Goal: Transaction & Acquisition: Purchase product/service

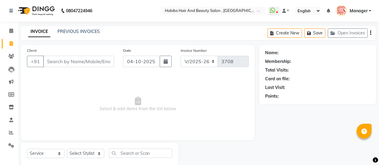
select select "5651"
select select "service"
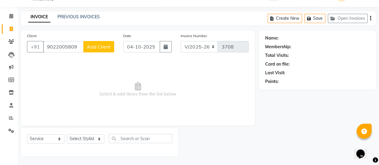
type input "9022005809"
click at [99, 46] on span "Add Client" at bounding box center [99, 47] width 24 height 6
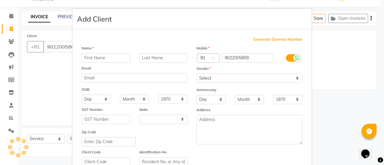
select select "22"
type input "SONI"
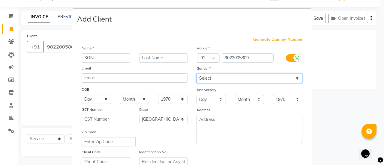
click at [237, 76] on select "Select [DEMOGRAPHIC_DATA] [DEMOGRAPHIC_DATA] Other Prefer Not To Say" at bounding box center [249, 78] width 106 height 9
select select "[DEMOGRAPHIC_DATA]"
click at [196, 74] on select "Select [DEMOGRAPHIC_DATA] [DEMOGRAPHIC_DATA] Other Prefer Not To Say" at bounding box center [249, 78] width 106 height 9
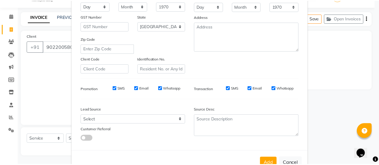
scroll to position [110, 0]
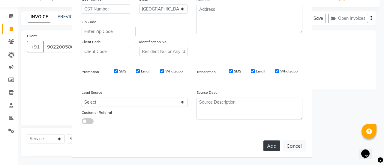
click at [267, 141] on button "Add" at bounding box center [271, 146] width 17 height 11
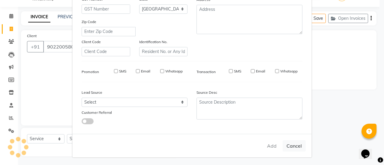
type input "90******09"
select select
select select "null"
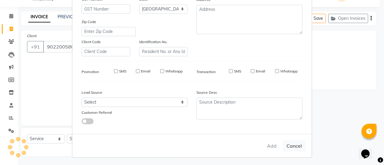
select select
checkbox input "false"
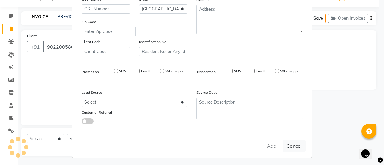
checkbox input "false"
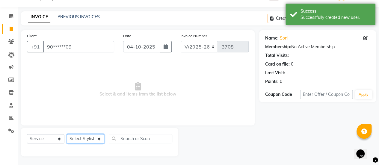
click at [89, 137] on select "Select Stylist [PERSON_NAME] [PERSON_NAME] Manager [PERSON_NAME] MUSARIK [PERSO…" at bounding box center [85, 138] width 37 height 9
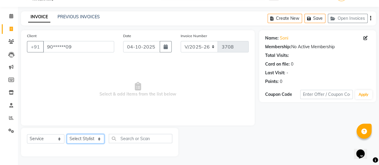
select select "59401"
click at [67, 134] on select "Select Stylist [PERSON_NAME] [PERSON_NAME] Manager [PERSON_NAME] MUSARIK [PERSO…" at bounding box center [85, 138] width 37 height 9
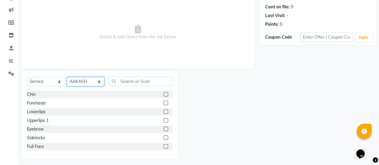
scroll to position [73, 0]
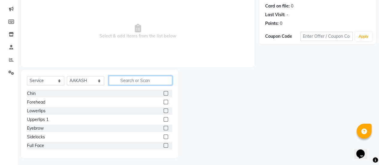
click at [144, 81] on input "text" at bounding box center [141, 80] width 64 height 9
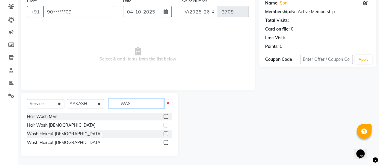
scroll to position [49, 0]
type input "WAS"
click at [166, 144] on label at bounding box center [166, 143] width 4 height 4
click at [166, 144] on input "checkbox" at bounding box center [166, 143] width 4 height 4
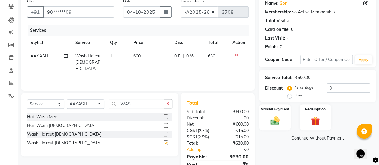
checkbox input "false"
click at [145, 51] on td "600" at bounding box center [149, 62] width 41 height 26
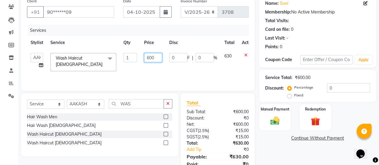
drag, startPoint x: 156, startPoint y: 58, endPoint x: 138, endPoint y: 59, distance: 18.0
click at [138, 59] on tr "[PERSON_NAME] [PERSON_NAME] Manager [PERSON_NAME] MUSARIK [PERSON_NAME] [PERSON…" at bounding box center [142, 61] width 231 height 25
type input "720"
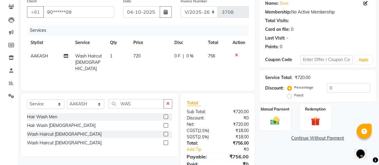
click at [138, 72] on div "Services Stylist Service Qty Price Disc Total Action [PERSON_NAME] Wash Haircut…" at bounding box center [138, 55] width 222 height 60
click at [54, 105] on select "Select Service Product Membership Package Voucher Prepaid Gift Card" at bounding box center [45, 103] width 37 height 9
select select "product"
click at [27, 99] on select "Select Service Product Membership Package Voucher Prepaid Gift Card" at bounding box center [45, 103] width 37 height 9
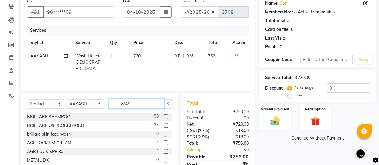
drag, startPoint x: 131, startPoint y: 102, endPoint x: 118, endPoint y: 104, distance: 12.9
click at [118, 104] on input "WAS" at bounding box center [136, 103] width 55 height 9
type input "A"
type input "OIL"
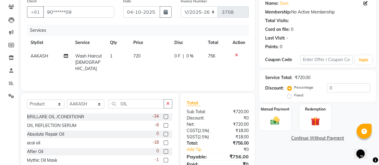
click at [164, 125] on label at bounding box center [166, 125] width 4 height 4
click at [164, 125] on input "checkbox" at bounding box center [166, 126] width 4 height 4
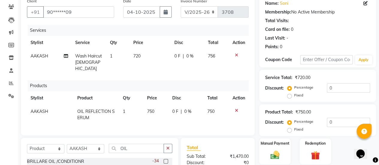
checkbox input "false"
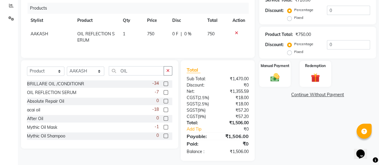
scroll to position [129, 0]
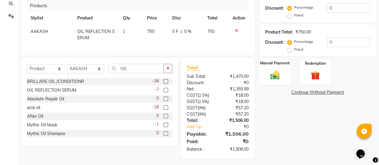
click at [274, 81] on div "Manual Payment" at bounding box center [275, 71] width 33 height 27
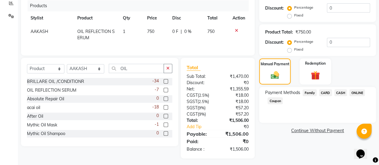
click at [362, 91] on span "ONLINE" at bounding box center [357, 92] width 16 height 7
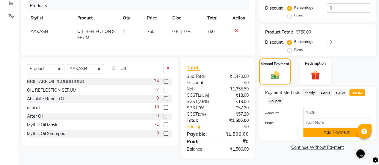
click at [333, 135] on button "Add Payment" at bounding box center [336, 132] width 67 height 9
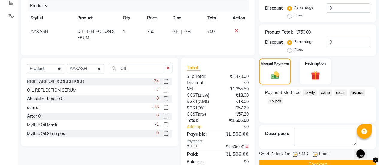
scroll to position [142, 0]
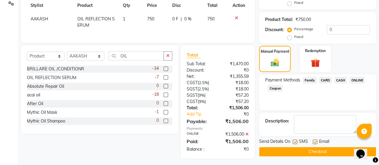
click at [315, 142] on label at bounding box center [315, 142] width 4 height 4
click at [315, 142] on input "checkbox" at bounding box center [315, 142] width 4 height 4
checkbox input "false"
click at [315, 150] on button "Checkout" at bounding box center [317, 151] width 117 height 9
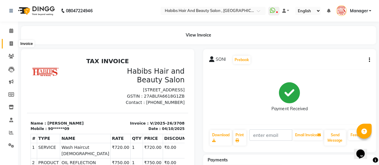
click at [8, 42] on span at bounding box center [11, 43] width 10 height 7
select select "5651"
select select "service"
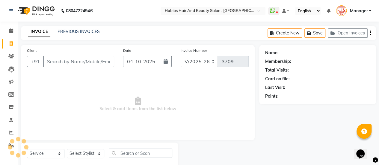
scroll to position [15, 0]
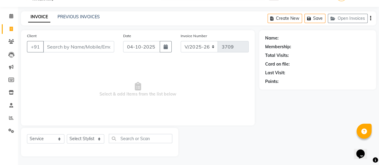
click at [58, 45] on input "Client" at bounding box center [78, 46] width 71 height 11
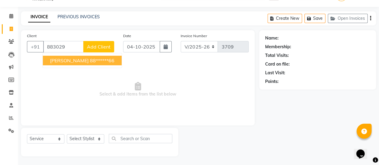
click at [63, 58] on span "[PERSON_NAME]" at bounding box center [69, 61] width 39 height 6
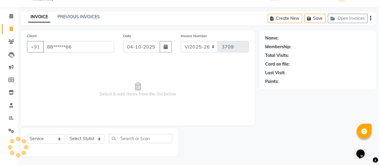
type input "88******66"
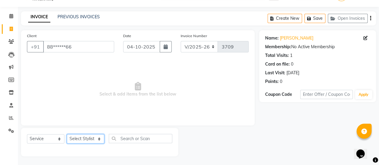
click at [91, 137] on select "Select Stylist [PERSON_NAME] [PERSON_NAME] Manager [PERSON_NAME] MUSARIK [PERSO…" at bounding box center [85, 138] width 37 height 9
select select "38596"
click at [67, 134] on select "Select Stylist [PERSON_NAME] [PERSON_NAME] Manager [PERSON_NAME] MUSARIK [PERSO…" at bounding box center [85, 138] width 37 height 9
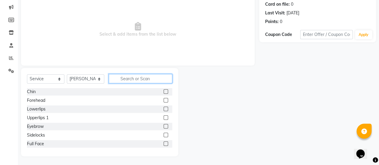
click at [143, 82] on input "text" at bounding box center [141, 78] width 64 height 9
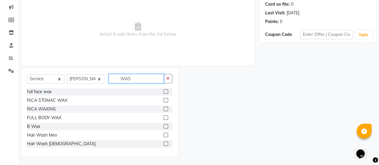
scroll to position [49, 0]
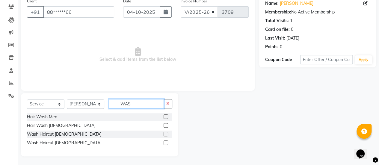
type input "WAS"
click at [165, 142] on label at bounding box center [166, 143] width 4 height 4
click at [165, 142] on input "checkbox" at bounding box center [166, 143] width 4 height 4
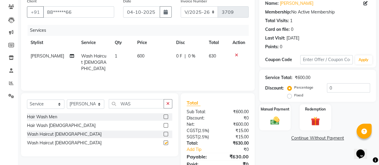
checkbox input "false"
click at [99, 105] on select "Select Stylist [PERSON_NAME] [PERSON_NAME] Manager [PERSON_NAME] MUSARIK [PERSO…" at bounding box center [85, 103] width 37 height 9
select select "53794"
click at [67, 99] on select "Select Stylist [PERSON_NAME] [PERSON_NAME] Manager [PERSON_NAME] MUSARIK [PERSO…" at bounding box center [85, 103] width 37 height 9
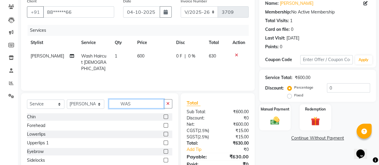
drag, startPoint x: 131, startPoint y: 105, endPoint x: 120, endPoint y: 104, distance: 11.1
click at [120, 104] on input "WAS" at bounding box center [136, 103] width 55 height 9
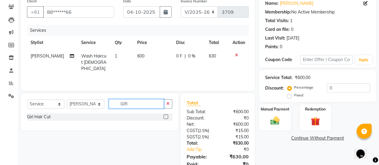
type input "GIR"
click at [167, 115] on label at bounding box center [166, 116] width 4 height 4
click at [167, 115] on input "checkbox" at bounding box center [166, 117] width 4 height 4
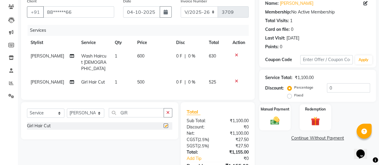
checkbox input "false"
click at [145, 55] on td "600" at bounding box center [153, 62] width 39 height 26
select select "38596"
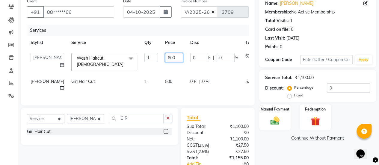
drag, startPoint x: 164, startPoint y: 56, endPoint x: 145, endPoint y: 57, distance: 18.9
click at [145, 57] on tr "[PERSON_NAME] [PERSON_NAME] Manager [PERSON_NAME] MUSARIK [PERSON_NAME] [PERSON…" at bounding box center [153, 61] width 252 height 25
type input "720"
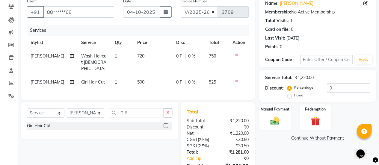
click at [139, 76] on tr "[PERSON_NAME] Girl Hair Cut 1 500 0 F | 0 % 525" at bounding box center [138, 82] width 222 height 13
click at [271, 129] on div "Manual Payment" at bounding box center [275, 117] width 33 height 27
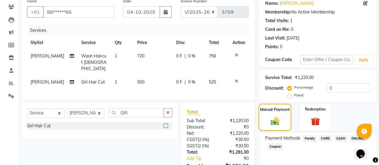
scroll to position [88, 0]
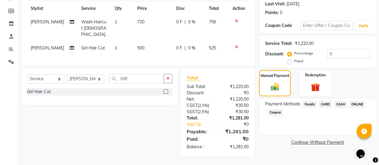
click at [358, 101] on span "ONLINE" at bounding box center [357, 104] width 16 height 7
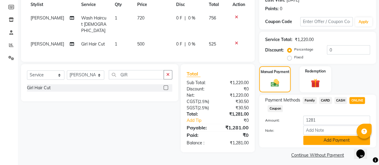
click at [306, 139] on button "Add Payment" at bounding box center [336, 140] width 67 height 9
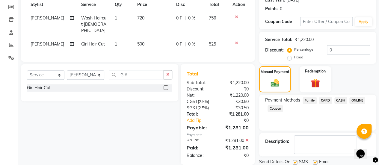
scroll to position [107, 0]
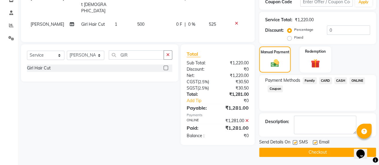
click at [313, 140] on label at bounding box center [315, 142] width 4 height 4
click at [313, 141] on input "checkbox" at bounding box center [315, 143] width 4 height 4
checkbox input "false"
click at [310, 153] on button "Checkout" at bounding box center [317, 152] width 117 height 9
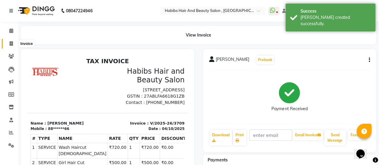
click at [11, 41] on icon at bounding box center [11, 43] width 3 height 4
select select "5651"
select select "service"
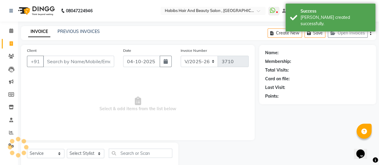
scroll to position [15, 0]
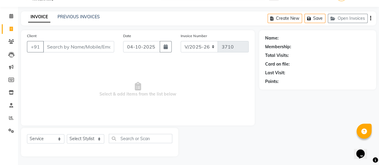
click at [66, 43] on input "Client" at bounding box center [78, 46] width 71 height 11
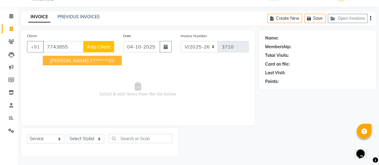
click at [90, 62] on ngb-highlight "77******20" at bounding box center [102, 61] width 25 height 6
type input "77******20"
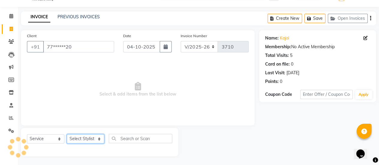
click at [87, 139] on select "Select Stylist [PERSON_NAME] [PERSON_NAME] Manager [PERSON_NAME] MUSARIK [PERSO…" at bounding box center [85, 138] width 37 height 9
select select "38595"
click at [67, 134] on select "Select Stylist [PERSON_NAME] [PERSON_NAME] Manager [PERSON_NAME] MUSARIK [PERSO…" at bounding box center [85, 138] width 37 height 9
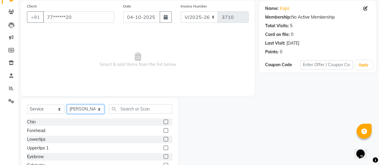
scroll to position [45, 0]
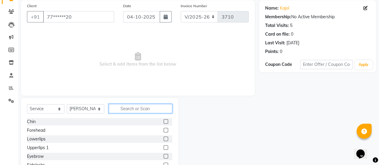
click at [132, 109] on input "text" at bounding box center [141, 108] width 64 height 9
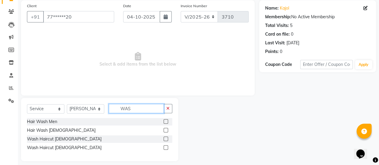
type input "WAS"
click at [166, 146] on label at bounding box center [166, 147] width 4 height 4
click at [166, 146] on input "checkbox" at bounding box center [166, 148] width 4 height 4
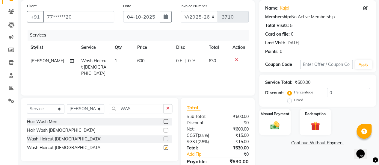
checkbox input "false"
click at [147, 64] on td "600" at bounding box center [153, 67] width 39 height 26
select select "38595"
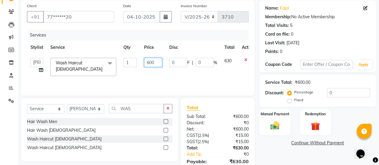
drag, startPoint x: 158, startPoint y: 61, endPoint x: 135, endPoint y: 62, distance: 22.2
click at [135, 62] on tr "[PERSON_NAME] [PERSON_NAME] Manager [PERSON_NAME] MUSARIK [PERSON_NAME] [PERSON…" at bounding box center [142, 66] width 231 height 25
type input "720"
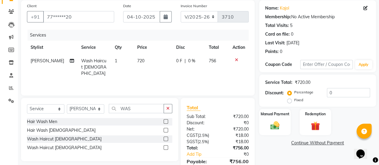
click at [135, 76] on div "Services Stylist Service Qty Price Disc Total Action Salman Wash Haircut [DEMOG…" at bounding box center [138, 60] width 222 height 60
click at [260, 119] on div "Manual Payment" at bounding box center [275, 121] width 33 height 27
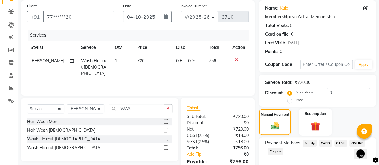
scroll to position [74, 0]
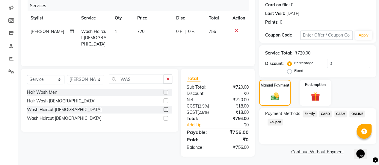
click at [353, 113] on span "ONLINE" at bounding box center [357, 114] width 16 height 7
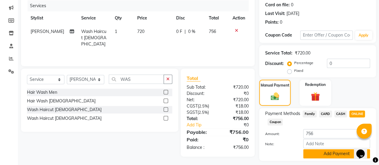
click at [329, 152] on button "Add Payment" at bounding box center [336, 153] width 67 height 9
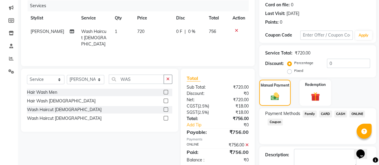
scroll to position [107, 0]
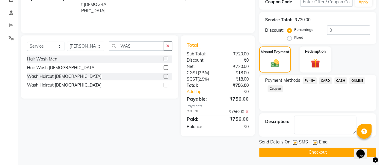
click at [315, 143] on label at bounding box center [315, 142] width 4 height 4
click at [315, 143] on input "checkbox" at bounding box center [315, 143] width 4 height 4
checkbox input "false"
click at [313, 152] on button "Checkout" at bounding box center [317, 152] width 117 height 9
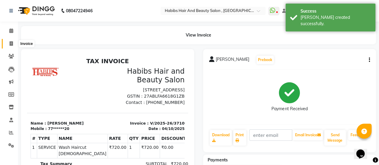
click at [11, 43] on icon at bounding box center [11, 43] width 3 height 4
select select "service"
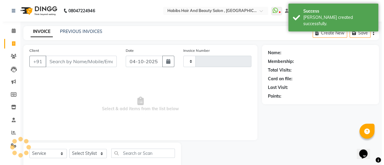
scroll to position [15, 0]
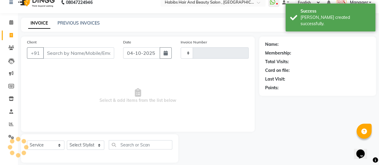
type input "3711"
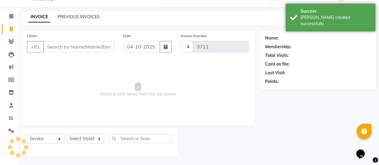
select select "5651"
click at [55, 45] on input "Client" at bounding box center [78, 46] width 71 height 11
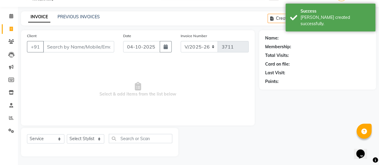
click at [56, 45] on input "Client" at bounding box center [78, 46] width 71 height 11
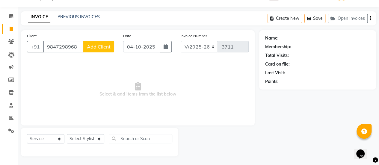
type input "9847298968"
click at [106, 47] on span "Add Client" at bounding box center [99, 47] width 24 height 6
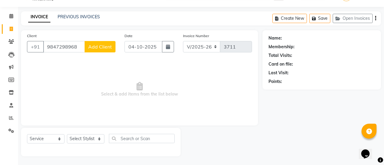
select select "22"
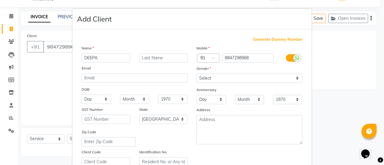
type input "DEEPA"
click at [221, 76] on select "Select [DEMOGRAPHIC_DATA] [DEMOGRAPHIC_DATA] Other Prefer Not To Say" at bounding box center [249, 78] width 106 height 9
select select "[DEMOGRAPHIC_DATA]"
click at [196, 74] on select "Select [DEMOGRAPHIC_DATA] [DEMOGRAPHIC_DATA] Other Prefer Not To Say" at bounding box center [249, 78] width 106 height 9
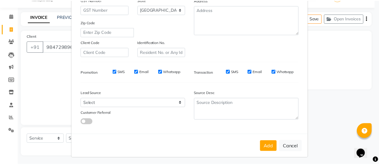
scroll to position [110, 0]
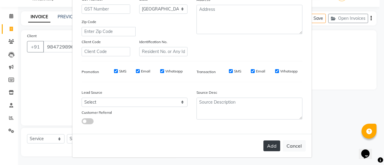
click at [269, 141] on button "Add" at bounding box center [271, 146] width 17 height 11
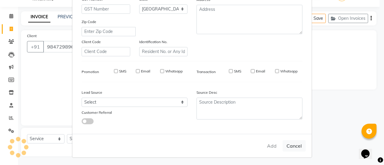
type input "98******68"
select select
select select "null"
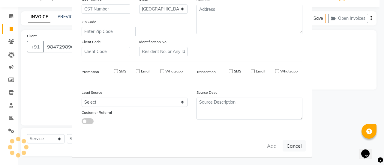
select select
checkbox input "false"
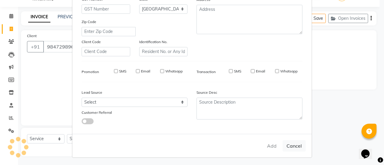
checkbox input "false"
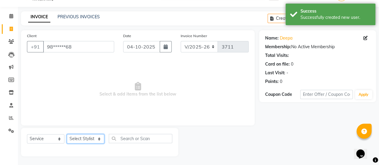
click at [93, 140] on select "Select Stylist [PERSON_NAME] [PERSON_NAME] Manager [PERSON_NAME] MUSARIK [PERSO…" at bounding box center [85, 138] width 37 height 9
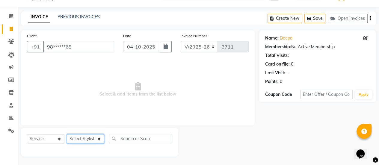
select select "38601"
click at [67, 134] on select "Select Stylist [PERSON_NAME] [PERSON_NAME] Manager [PERSON_NAME] MUSARIK [PERSO…" at bounding box center [85, 138] width 37 height 9
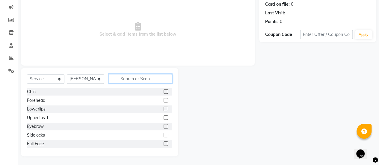
click at [137, 79] on input "text" at bounding box center [141, 78] width 64 height 9
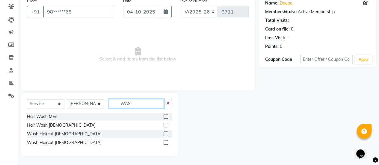
scroll to position [49, 0]
type input "WAS"
click at [165, 142] on label at bounding box center [166, 143] width 4 height 4
click at [165, 142] on input "checkbox" at bounding box center [166, 143] width 4 height 4
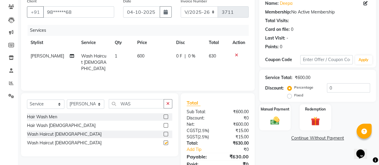
checkbox input "false"
click at [143, 54] on td "600" at bounding box center [153, 62] width 39 height 26
select select "38601"
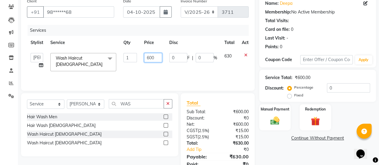
drag, startPoint x: 155, startPoint y: 56, endPoint x: 143, endPoint y: 56, distance: 12.0
click at [143, 56] on td "600" at bounding box center [153, 61] width 25 height 25
type input "720"
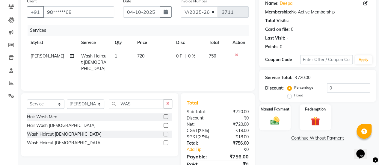
click at [150, 70] on div "Services Stylist Service Qty Price Disc Total Action [PERSON_NAME] Wash Haircut…" at bounding box center [138, 55] width 222 height 60
click at [265, 112] on div "Manual Payment" at bounding box center [275, 117] width 33 height 27
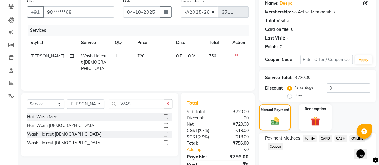
scroll to position [74, 0]
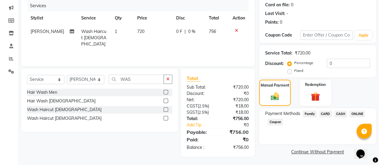
click at [358, 114] on span "ONLINE" at bounding box center [357, 114] width 16 height 7
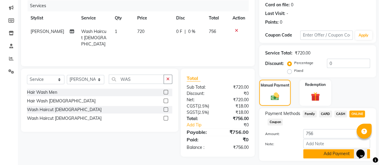
click at [321, 151] on button "Add Payment" at bounding box center [336, 153] width 67 height 9
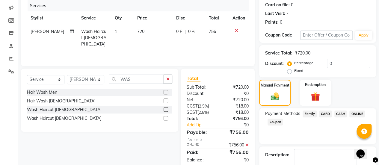
scroll to position [107, 0]
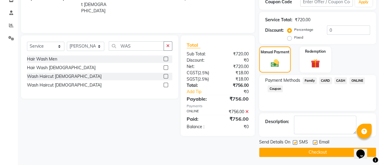
click at [315, 142] on label at bounding box center [315, 142] width 4 height 4
click at [315, 142] on input "checkbox" at bounding box center [315, 143] width 4 height 4
checkbox input "false"
click at [311, 152] on button "Checkout" at bounding box center [317, 152] width 117 height 9
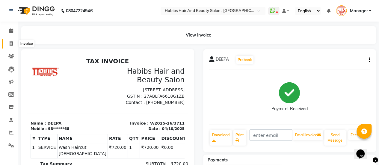
click at [11, 44] on icon at bounding box center [11, 43] width 3 height 4
select select "service"
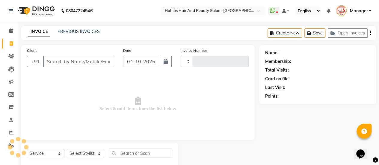
type input "3712"
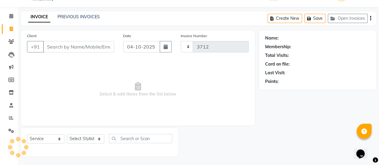
select select "5651"
click at [61, 48] on input "Client" at bounding box center [78, 46] width 71 height 11
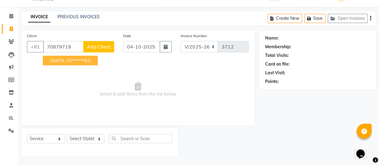
click at [84, 59] on ngb-highlight "70******63" at bounding box center [78, 61] width 25 height 6
type input "70******63"
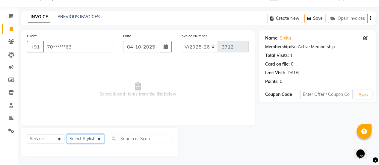
click at [83, 138] on select "Select Stylist [PERSON_NAME] [PERSON_NAME] Manager [PERSON_NAME] MUSARIK [PERSO…" at bounding box center [85, 138] width 37 height 9
select select "38593"
click at [67, 134] on select "Select Stylist [PERSON_NAME] [PERSON_NAME] Manager [PERSON_NAME] MUSARIK [PERSO…" at bounding box center [85, 138] width 37 height 9
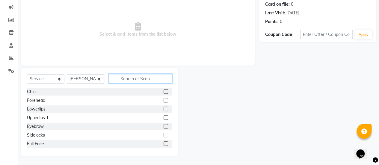
click at [138, 79] on input "text" at bounding box center [141, 78] width 64 height 9
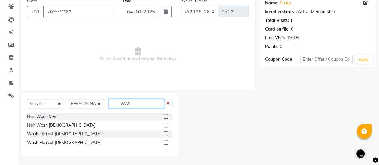
scroll to position [49, 0]
type input "WAS"
click at [164, 133] on label at bounding box center [166, 134] width 4 height 4
click at [164, 133] on input "checkbox" at bounding box center [166, 134] width 4 height 4
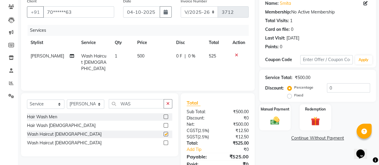
checkbox input "false"
click at [280, 127] on div "Manual Payment" at bounding box center [275, 117] width 33 height 27
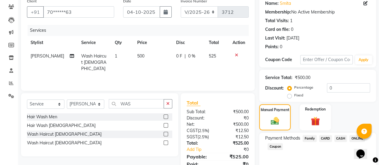
scroll to position [74, 0]
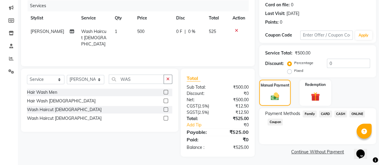
click at [356, 112] on span "ONLINE" at bounding box center [357, 114] width 16 height 7
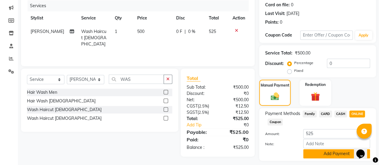
click at [332, 153] on button "Add Payment" at bounding box center [336, 153] width 67 height 9
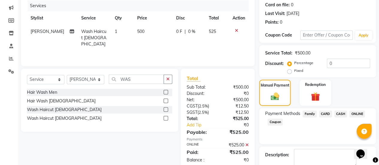
scroll to position [107, 0]
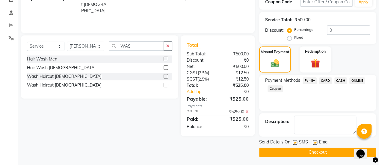
click at [314, 140] on label at bounding box center [315, 142] width 4 height 4
click at [314, 141] on input "checkbox" at bounding box center [315, 143] width 4 height 4
checkbox input "false"
click at [313, 150] on button "Checkout" at bounding box center [317, 152] width 117 height 9
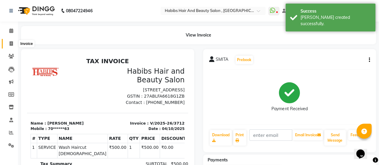
click at [13, 43] on icon at bounding box center [11, 43] width 3 height 4
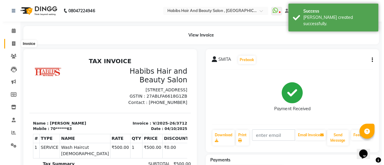
scroll to position [15, 0]
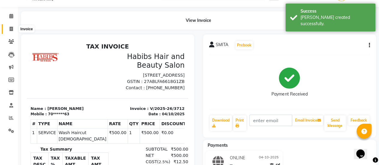
select select "service"
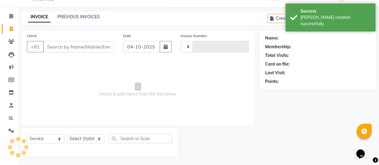
type input "3713"
select select "5651"
click at [62, 45] on input "Client" at bounding box center [78, 46] width 71 height 11
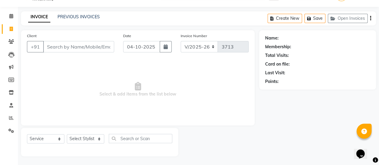
click at [68, 48] on input "Client" at bounding box center [78, 46] width 71 height 11
type input "9503012795"
click at [95, 46] on span "Add Client" at bounding box center [99, 47] width 24 height 6
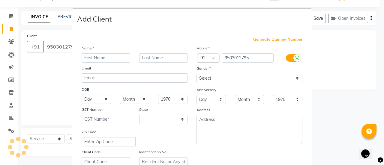
select select "22"
type input "[PERSON_NAME]"
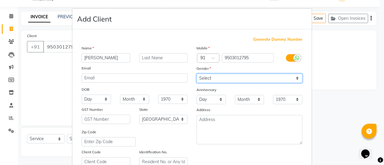
click at [216, 75] on select "Select [DEMOGRAPHIC_DATA] [DEMOGRAPHIC_DATA] Other Prefer Not To Say" at bounding box center [249, 78] width 106 height 9
select select "[DEMOGRAPHIC_DATA]"
click at [196, 74] on select "Select [DEMOGRAPHIC_DATA] [DEMOGRAPHIC_DATA] Other Prefer Not To Say" at bounding box center [249, 78] width 106 height 9
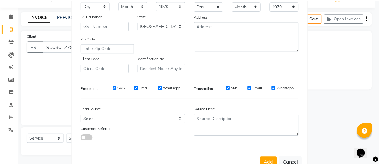
scroll to position [110, 0]
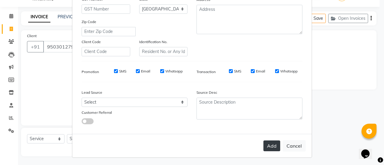
click at [268, 142] on button "Add" at bounding box center [271, 146] width 17 height 11
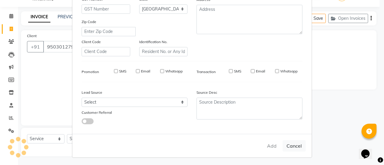
type input "95******95"
select select
select select "null"
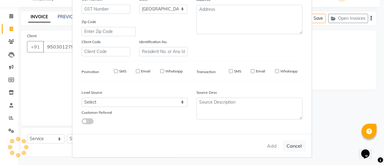
select select
checkbox input "false"
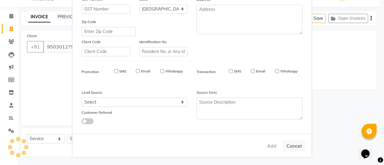
checkbox input "false"
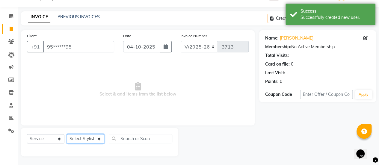
click at [94, 141] on select "Select Stylist [PERSON_NAME] [PERSON_NAME] Manager [PERSON_NAME] MUSARIK [PERSO…" at bounding box center [85, 138] width 37 height 9
select select "38596"
click at [67, 134] on select "Select Stylist [PERSON_NAME] [PERSON_NAME] Manager [PERSON_NAME] MUSARIK [PERSO…" at bounding box center [85, 138] width 37 height 9
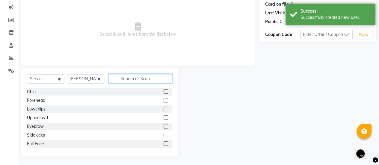
click at [133, 79] on input "text" at bounding box center [141, 78] width 64 height 9
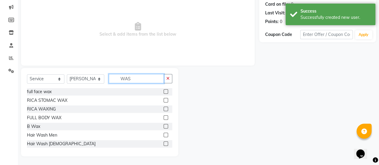
scroll to position [49, 0]
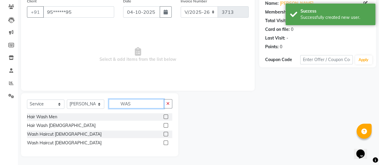
type input "WAS"
click at [167, 142] on label at bounding box center [166, 143] width 4 height 4
click at [167, 142] on input "checkbox" at bounding box center [166, 143] width 4 height 4
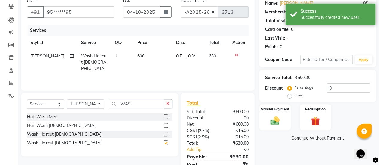
checkbox input "false"
click at [59, 103] on select "Select Service Product Membership Package Voucher Prepaid Gift Card" at bounding box center [45, 103] width 37 height 9
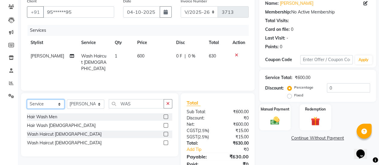
select select "product"
click at [27, 99] on select "Select Service Product Membership Package Voucher Prepaid Gift Card" at bounding box center [45, 103] width 37 height 9
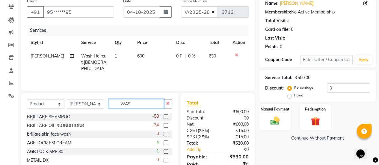
drag, startPoint x: 135, startPoint y: 103, endPoint x: 113, endPoint y: 103, distance: 21.6
click at [113, 103] on input "WAS" at bounding box center [136, 103] width 55 height 9
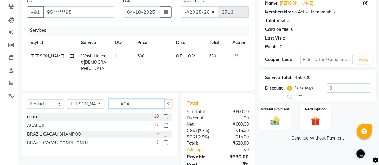
type input "ACA"
click at [165, 125] on label at bounding box center [166, 125] width 4 height 4
click at [165, 125] on input "checkbox" at bounding box center [166, 126] width 4 height 4
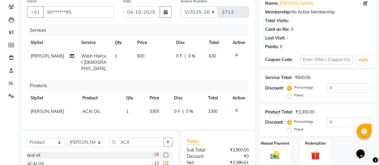
checkbox input "false"
click at [160, 105] on td "3300" at bounding box center [158, 111] width 25 height 13
select select "38596"
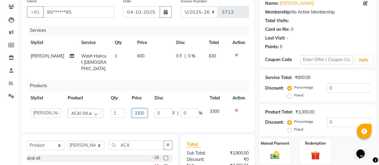
drag, startPoint x: 145, startPoint y: 106, endPoint x: 134, endPoint y: 106, distance: 10.8
click at [134, 108] on input "3300" at bounding box center [140, 112] width 16 height 9
type input "1620"
click at [148, 57] on td "600" at bounding box center [153, 62] width 39 height 26
select select "38596"
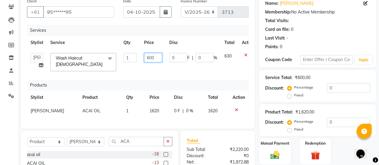
drag, startPoint x: 156, startPoint y: 56, endPoint x: 144, endPoint y: 56, distance: 11.4
click at [144, 56] on input "600" at bounding box center [153, 57] width 18 height 9
type input "720"
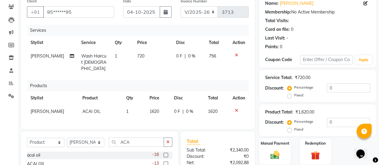
click at [136, 67] on tr "[PERSON_NAME] Wash Haircut [DEMOGRAPHIC_DATA] 1 720 0 F | 0 % 756" at bounding box center [138, 62] width 222 height 26
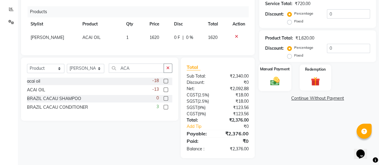
click at [265, 85] on div "Manual Payment" at bounding box center [275, 77] width 33 height 27
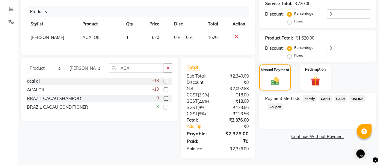
click at [355, 99] on span "ONLINE" at bounding box center [357, 98] width 16 height 7
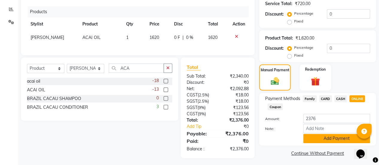
click at [329, 139] on button "Add Payment" at bounding box center [336, 138] width 67 height 9
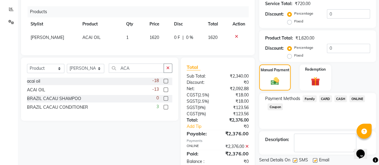
scroll to position [142, 0]
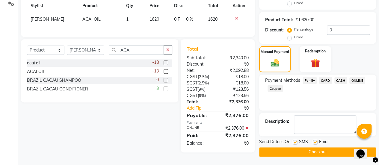
click at [314, 142] on label at bounding box center [315, 142] width 4 height 4
click at [314, 142] on input "checkbox" at bounding box center [315, 143] width 4 height 4
checkbox input "false"
click at [312, 149] on button "Checkout" at bounding box center [317, 151] width 117 height 9
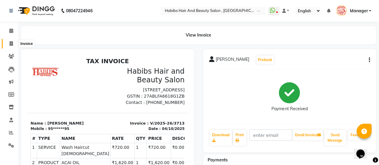
click at [10, 43] on icon at bounding box center [11, 43] width 3 height 4
select select "service"
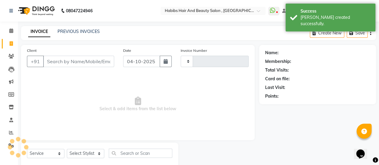
type input "3714"
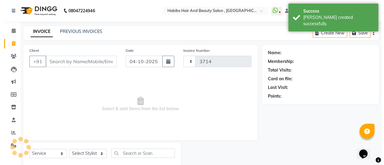
scroll to position [15, 0]
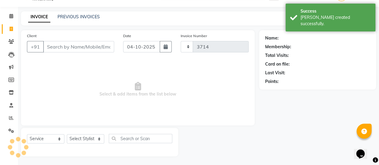
select select "5651"
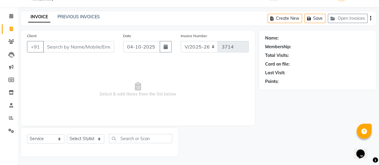
click at [65, 50] on input "Client" at bounding box center [78, 46] width 71 height 11
type input "9008604158"
click at [104, 47] on span "Add Client" at bounding box center [99, 47] width 24 height 6
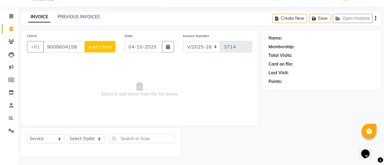
select select "22"
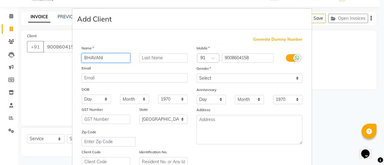
type input "BHAVANI"
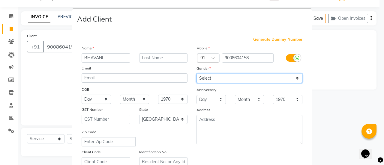
click at [224, 77] on select "Select [DEMOGRAPHIC_DATA] [DEMOGRAPHIC_DATA] Other Prefer Not To Say" at bounding box center [249, 78] width 106 height 9
select select "[DEMOGRAPHIC_DATA]"
click at [196, 74] on select "Select [DEMOGRAPHIC_DATA] [DEMOGRAPHIC_DATA] Other Prefer Not To Say" at bounding box center [249, 78] width 106 height 9
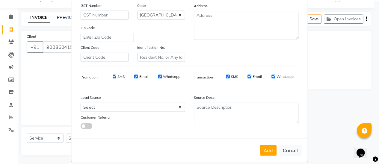
scroll to position [110, 0]
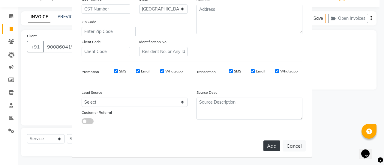
click at [268, 147] on button "Add" at bounding box center [271, 146] width 17 height 11
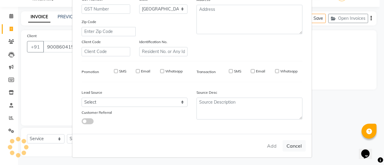
type input "90******58"
select select
select select "null"
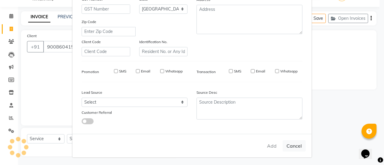
select select
checkbox input "false"
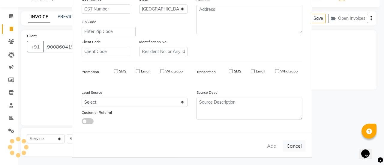
checkbox input "false"
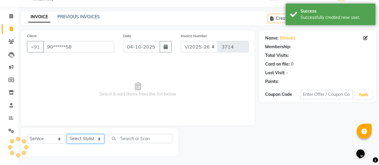
click at [76, 139] on select "Select Stylist [PERSON_NAME] [PERSON_NAME] Manager [PERSON_NAME] MUSARIK [PERSO…" at bounding box center [85, 138] width 37 height 9
select select "59401"
click at [67, 134] on select "Select Stylist [PERSON_NAME] [PERSON_NAME] Manager [PERSON_NAME] MUSARIK [PERSO…" at bounding box center [85, 138] width 37 height 9
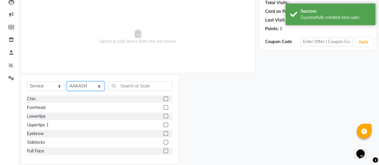
scroll to position [75, 0]
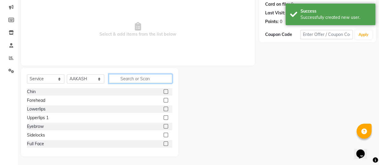
click at [143, 75] on input "text" at bounding box center [141, 78] width 64 height 9
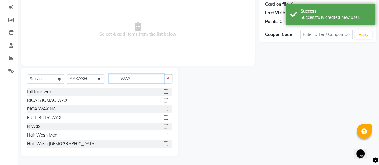
scroll to position [49, 0]
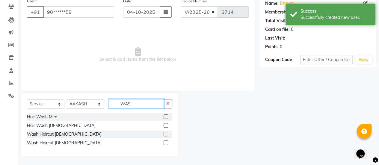
type input "WAS"
click at [166, 144] on label at bounding box center [166, 143] width 4 height 4
click at [166, 144] on input "checkbox" at bounding box center [166, 143] width 4 height 4
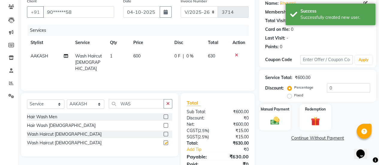
checkbox input "false"
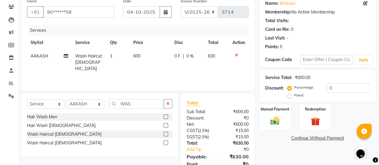
click at [143, 55] on td "600" at bounding box center [149, 62] width 41 height 26
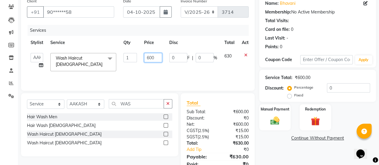
drag, startPoint x: 157, startPoint y: 58, endPoint x: 140, endPoint y: 58, distance: 16.8
click at [140, 58] on tr "[PERSON_NAME] [PERSON_NAME] Manager [PERSON_NAME] MUSARIK [PERSON_NAME] [PERSON…" at bounding box center [142, 61] width 231 height 25
type input "1000"
click at [147, 65] on td "1000" at bounding box center [153, 61] width 25 height 25
click at [265, 123] on div "Manual Payment" at bounding box center [275, 117] width 33 height 27
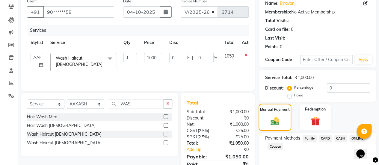
scroll to position [74, 0]
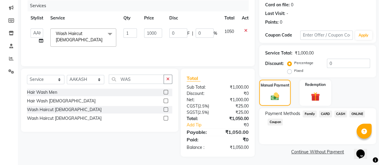
click at [325, 114] on span "CARD" at bounding box center [325, 114] width 13 height 7
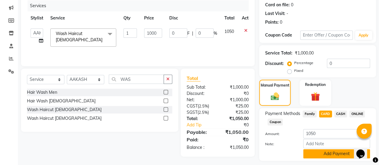
click at [318, 150] on button "Add Payment" at bounding box center [336, 153] width 67 height 9
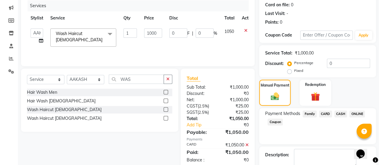
scroll to position [107, 0]
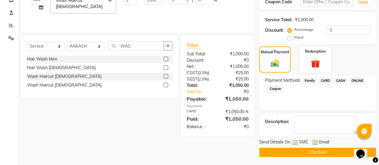
click at [315, 143] on label at bounding box center [315, 142] width 4 height 4
click at [315, 143] on input "checkbox" at bounding box center [315, 143] width 4 height 4
checkbox input "false"
click at [314, 154] on button "Checkout" at bounding box center [317, 152] width 117 height 9
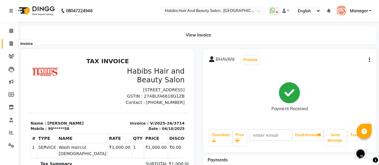
click at [11, 41] on icon at bounding box center [11, 43] width 3 height 4
select select "5651"
select select "service"
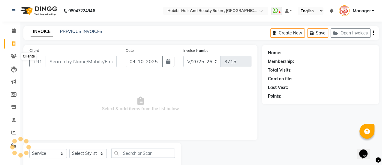
scroll to position [15, 0]
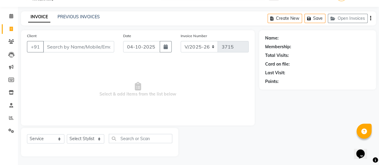
click at [70, 47] on input "Client" at bounding box center [78, 46] width 71 height 11
type input "7550508508"
click at [102, 45] on span "Add Client" at bounding box center [99, 47] width 24 height 6
select select "22"
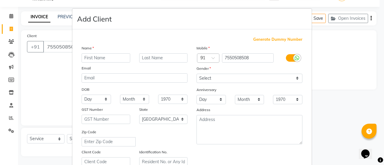
click at [103, 56] on input "text" at bounding box center [106, 57] width 49 height 9
type input "EVA"
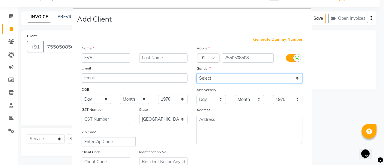
click at [207, 79] on select "Select [DEMOGRAPHIC_DATA] [DEMOGRAPHIC_DATA] Other Prefer Not To Say" at bounding box center [249, 78] width 106 height 9
select select "[DEMOGRAPHIC_DATA]"
click at [196, 74] on select "Select [DEMOGRAPHIC_DATA] [DEMOGRAPHIC_DATA] Other Prefer Not To Say" at bounding box center [249, 78] width 106 height 9
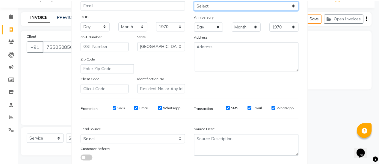
scroll to position [110, 0]
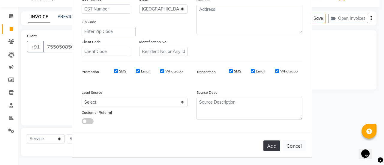
click at [266, 144] on button "Add" at bounding box center [271, 146] width 17 height 11
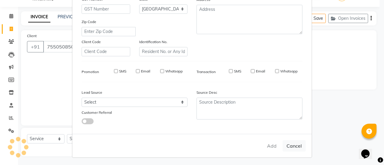
type input "75******08"
select select
select select "null"
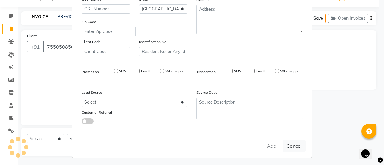
select select
checkbox input "false"
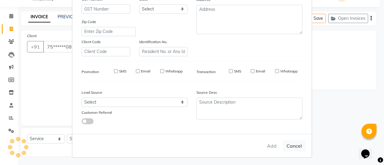
checkbox input "false"
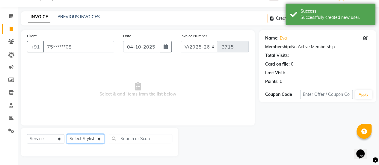
click at [91, 142] on select "Select Stylist [PERSON_NAME] [PERSON_NAME] Manager [PERSON_NAME] MUSARIK [PERSO…" at bounding box center [85, 138] width 37 height 9
select select "38595"
click at [67, 134] on select "Select Stylist [PERSON_NAME] [PERSON_NAME] Manager [PERSON_NAME] MUSARIK [PERSO…" at bounding box center [85, 138] width 37 height 9
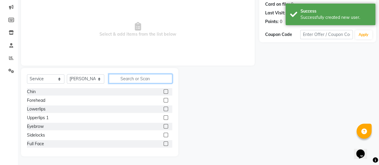
click at [136, 77] on input "text" at bounding box center [141, 78] width 64 height 9
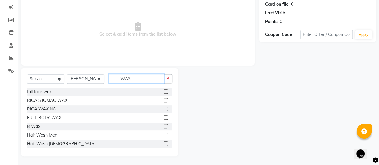
scroll to position [49, 0]
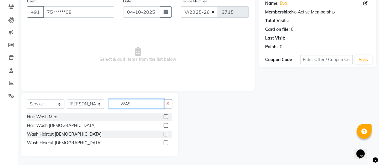
type input "WAS"
click at [165, 143] on label at bounding box center [166, 143] width 4 height 4
click at [165, 143] on input "checkbox" at bounding box center [166, 143] width 4 height 4
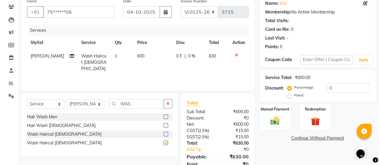
checkbox input "false"
click at [145, 51] on td "600" at bounding box center [153, 62] width 39 height 26
select select "38595"
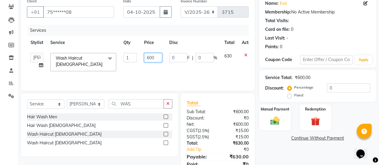
drag, startPoint x: 156, startPoint y: 58, endPoint x: 144, endPoint y: 56, distance: 12.2
click at [144, 56] on input "600" at bounding box center [153, 57] width 18 height 9
type input "720"
click at [146, 61] on input "720" at bounding box center [153, 57] width 18 height 9
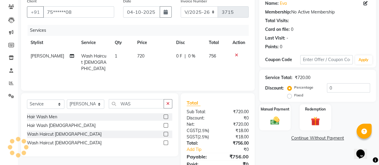
click at [179, 67] on td "0 F | 0 %" at bounding box center [189, 62] width 32 height 26
select select "38595"
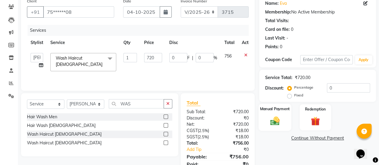
click at [272, 117] on img at bounding box center [274, 120] width 15 height 11
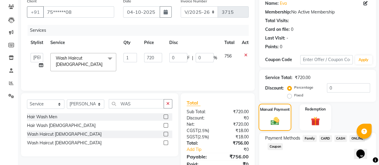
scroll to position [74, 0]
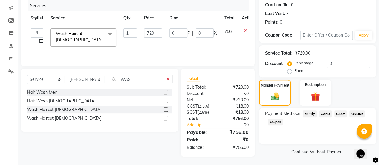
click at [357, 114] on span "ONLINE" at bounding box center [357, 114] width 16 height 7
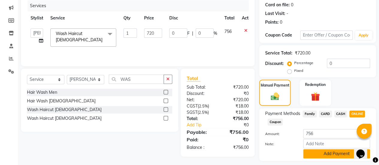
click at [320, 150] on button "Add Payment" at bounding box center [336, 153] width 67 height 9
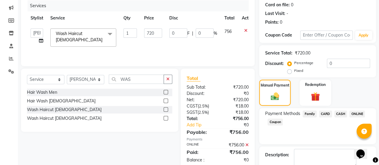
scroll to position [107, 0]
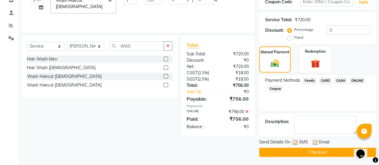
click at [313, 141] on label at bounding box center [315, 142] width 4 height 4
click at [313, 141] on input "checkbox" at bounding box center [315, 143] width 4 height 4
checkbox input "false"
click at [314, 150] on button "Checkout" at bounding box center [317, 152] width 117 height 9
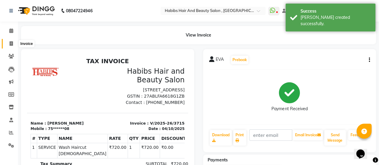
click at [11, 44] on icon at bounding box center [11, 43] width 3 height 4
select select "service"
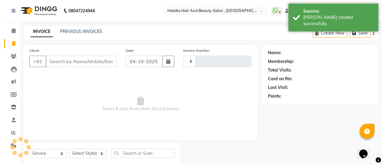
scroll to position [15, 0]
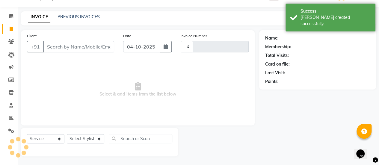
type input "3716"
select select "5651"
click at [68, 47] on input "Client" at bounding box center [78, 46] width 71 height 11
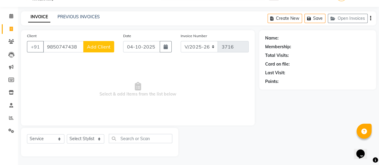
type input "9850747438"
click at [96, 44] on span "Add Client" at bounding box center [99, 47] width 24 height 6
select select "22"
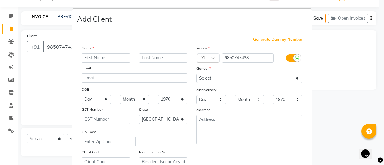
click at [104, 58] on input "text" at bounding box center [106, 57] width 49 height 9
type input "KAJAL"
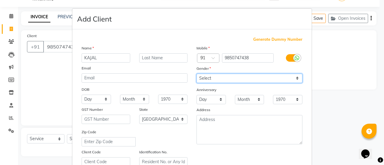
click at [210, 75] on select "Select [DEMOGRAPHIC_DATA] [DEMOGRAPHIC_DATA] Other Prefer Not To Say" at bounding box center [249, 78] width 106 height 9
select select "[DEMOGRAPHIC_DATA]"
click at [196, 74] on select "Select [DEMOGRAPHIC_DATA] [DEMOGRAPHIC_DATA] Other Prefer Not To Say" at bounding box center [249, 78] width 106 height 9
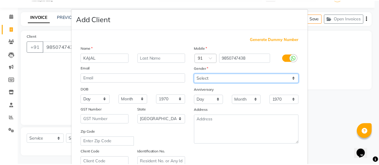
scroll to position [110, 0]
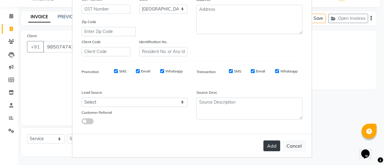
click at [268, 142] on button "Add" at bounding box center [271, 146] width 17 height 11
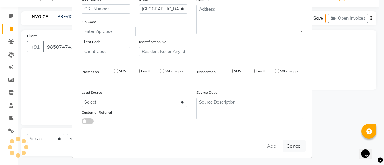
type input "98******38"
select select
select select "null"
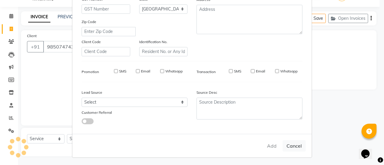
select select
checkbox input "false"
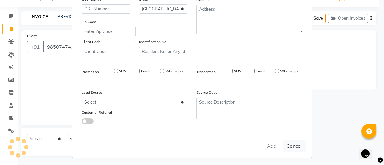
checkbox input "false"
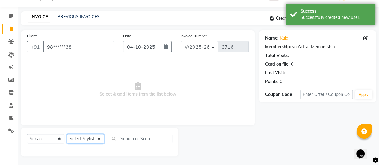
click at [98, 140] on select "Select Stylist [PERSON_NAME] [PERSON_NAME] Manager [PERSON_NAME] MUSARIK [PERSO…" at bounding box center [85, 138] width 37 height 9
select select "53794"
click at [67, 134] on select "Select Stylist [PERSON_NAME] [PERSON_NAME] Manager [PERSON_NAME] MUSARIK [PERSO…" at bounding box center [85, 138] width 37 height 9
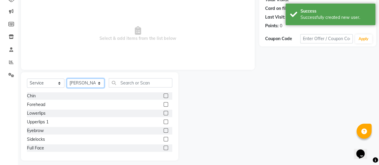
scroll to position [75, 0]
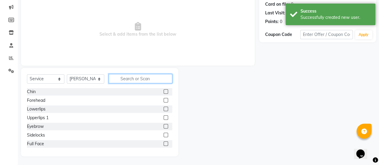
click at [133, 81] on input "text" at bounding box center [141, 78] width 64 height 9
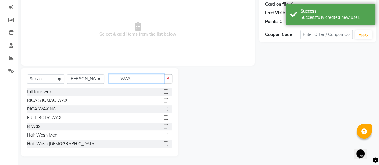
scroll to position [49, 0]
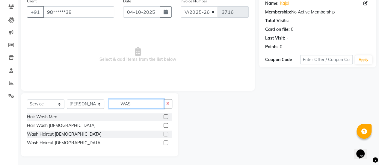
type input "WAS"
click at [165, 126] on label at bounding box center [166, 125] width 4 height 4
click at [165, 126] on input "checkbox" at bounding box center [166, 126] width 4 height 4
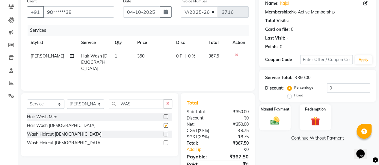
checkbox input "false"
drag, startPoint x: 133, startPoint y: 103, endPoint x: 117, endPoint y: 103, distance: 16.2
click at [117, 103] on input "WAS" at bounding box center [136, 103] width 55 height 9
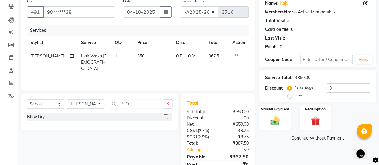
click at [166, 116] on label at bounding box center [166, 116] width 4 height 4
click at [166, 116] on input "checkbox" at bounding box center [166, 117] width 4 height 4
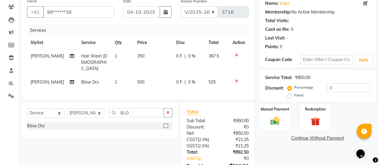
click at [147, 57] on td "350" at bounding box center [153, 62] width 39 height 26
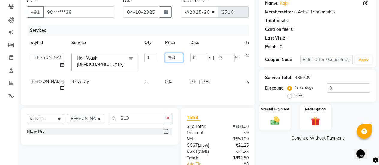
drag, startPoint x: 165, startPoint y: 57, endPoint x: 150, endPoint y: 57, distance: 14.7
click at [162, 57] on td "350" at bounding box center [174, 61] width 25 height 25
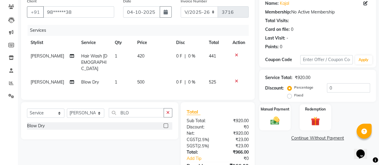
click at [158, 77] on td "500" at bounding box center [153, 82] width 39 height 13
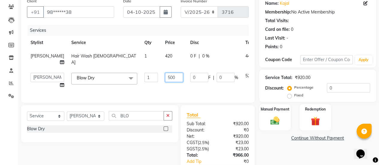
drag, startPoint x: 165, startPoint y: 84, endPoint x: 149, endPoint y: 84, distance: 15.9
click at [162, 84] on td "500" at bounding box center [174, 80] width 25 height 23
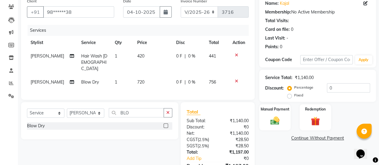
click at [147, 92] on div "Services Stylist Service Qty Price Disc Total Action [PERSON_NAME] Hair Wash [D…" at bounding box center [138, 59] width 222 height 69
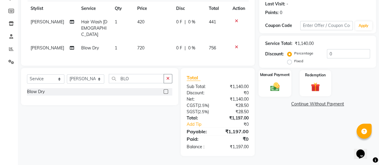
click at [272, 85] on img at bounding box center [274, 86] width 15 height 11
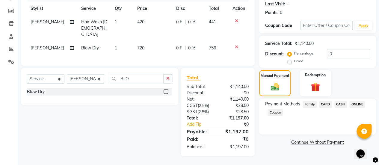
click at [341, 101] on span "CASH" at bounding box center [340, 104] width 13 height 7
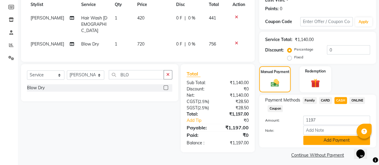
click at [330, 140] on button "Add Payment" at bounding box center [336, 140] width 67 height 9
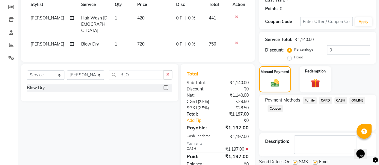
scroll to position [109, 0]
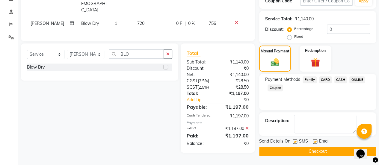
click at [314, 140] on label at bounding box center [315, 141] width 4 height 4
click at [314, 140] on input "checkbox" at bounding box center [315, 142] width 4 height 4
click at [313, 148] on button "Checkout" at bounding box center [317, 151] width 117 height 9
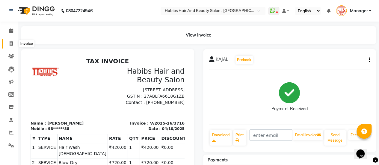
click at [12, 45] on icon at bounding box center [11, 43] width 3 height 4
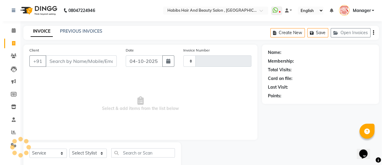
scroll to position [15, 0]
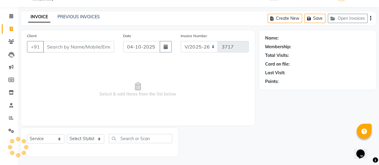
click at [86, 44] on input "Client" at bounding box center [78, 46] width 71 height 11
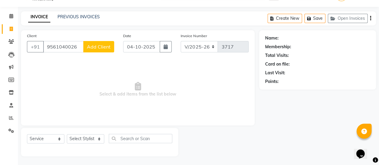
click at [93, 44] on span "Add Client" at bounding box center [99, 47] width 24 height 6
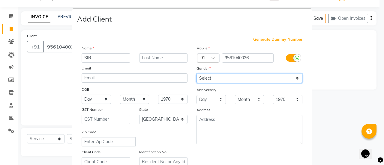
click at [226, 75] on select "Select [DEMOGRAPHIC_DATA] [DEMOGRAPHIC_DATA] Other Prefer Not To Say" at bounding box center [249, 78] width 106 height 9
click at [196, 74] on select "Select [DEMOGRAPHIC_DATA] [DEMOGRAPHIC_DATA] Other Prefer Not To Say" at bounding box center [249, 78] width 106 height 9
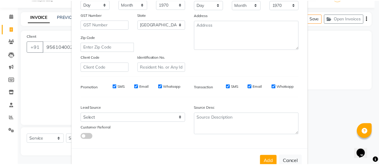
scroll to position [98, 0]
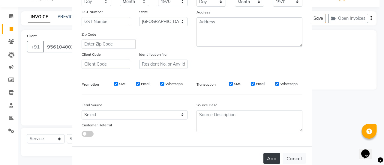
click at [269, 156] on button "Add" at bounding box center [271, 158] width 17 height 11
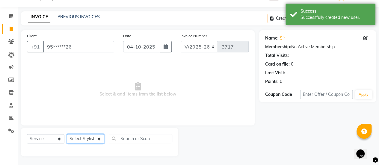
click at [91, 137] on select "Select Stylist [PERSON_NAME] [PERSON_NAME] Manager [PERSON_NAME] MUSARIK [PERSO…" at bounding box center [85, 138] width 37 height 9
click at [67, 134] on select "Select Stylist [PERSON_NAME] [PERSON_NAME] Manager [PERSON_NAME] MUSARIK [PERSO…" at bounding box center [85, 138] width 37 height 9
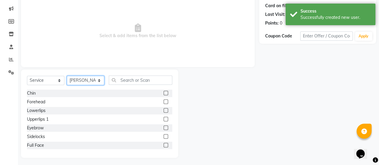
scroll to position [75, 0]
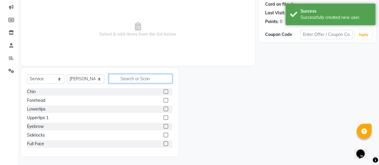
click at [139, 78] on input "text" at bounding box center [141, 78] width 64 height 9
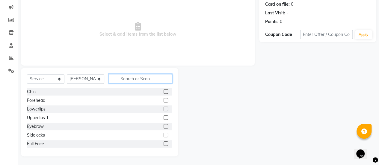
click at [139, 78] on input "text" at bounding box center [141, 78] width 64 height 9
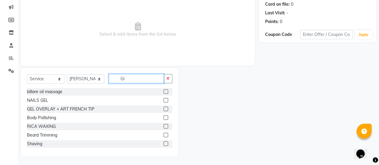
scroll to position [23, 0]
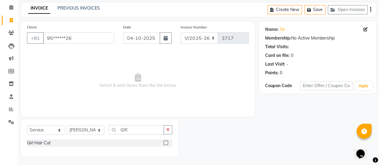
click at [165, 143] on label at bounding box center [166, 143] width 4 height 4
click at [165, 143] on input "checkbox" at bounding box center [166, 143] width 4 height 4
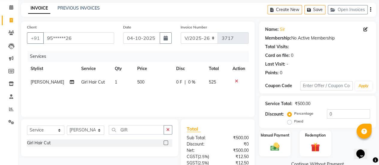
scroll to position [74, 0]
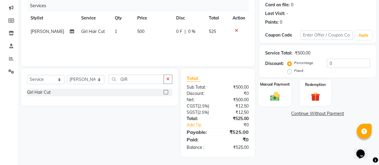
click at [281, 96] on img at bounding box center [274, 96] width 15 height 11
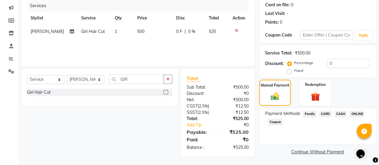
click at [355, 112] on span "ONLINE" at bounding box center [357, 114] width 16 height 7
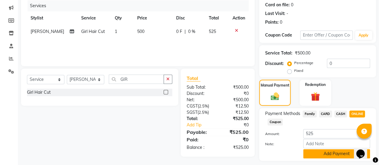
click at [331, 151] on button "Add Payment" at bounding box center [336, 153] width 67 height 9
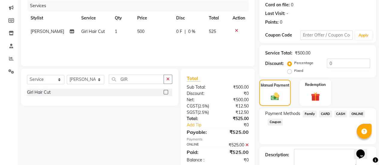
scroll to position [107, 0]
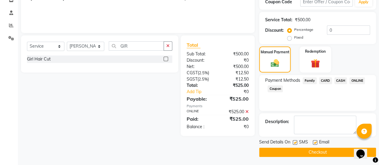
click at [313, 142] on label at bounding box center [315, 142] width 4 height 4
click at [313, 142] on input "checkbox" at bounding box center [315, 143] width 4 height 4
click at [309, 151] on button "Checkout" at bounding box center [317, 152] width 117 height 9
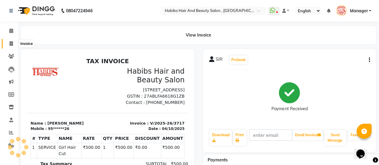
click at [10, 43] on icon at bounding box center [11, 43] width 3 height 4
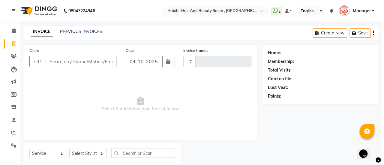
scroll to position [15, 0]
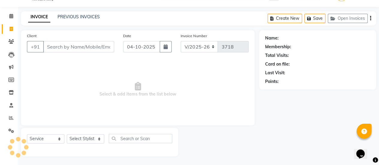
click at [73, 47] on input "Client" at bounding box center [78, 46] width 71 height 11
click at [59, 46] on input "Client" at bounding box center [78, 46] width 71 height 11
click at [73, 47] on input "Client" at bounding box center [78, 46] width 71 height 11
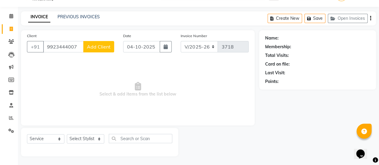
click at [96, 50] on button "Add Client" at bounding box center [98, 46] width 31 height 11
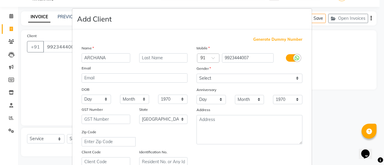
click at [218, 73] on div "Gender" at bounding box center [249, 69] width 115 height 8
click at [218, 78] on select "Select [DEMOGRAPHIC_DATA] [DEMOGRAPHIC_DATA] Other Prefer Not To Say" at bounding box center [249, 78] width 106 height 9
click at [196, 74] on select "Select [DEMOGRAPHIC_DATA] [DEMOGRAPHIC_DATA] Other Prefer Not To Say" at bounding box center [249, 78] width 106 height 9
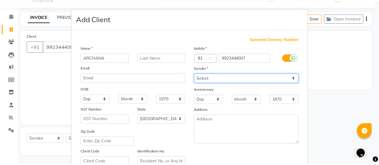
scroll to position [110, 0]
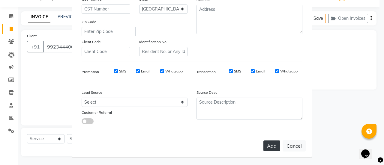
click at [271, 147] on button "Add" at bounding box center [271, 146] width 17 height 11
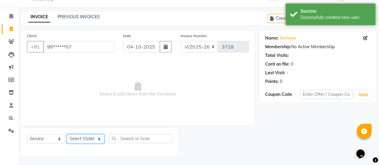
click at [91, 139] on select "Select Stylist [PERSON_NAME] [PERSON_NAME] Manager [PERSON_NAME] MUSARIK [PERSO…" at bounding box center [85, 138] width 37 height 9
click at [67, 134] on select "Select Stylist [PERSON_NAME] [PERSON_NAME] Manager [PERSON_NAME] MUSARIK [PERSO…" at bounding box center [85, 138] width 37 height 9
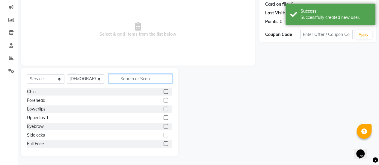
click at [129, 79] on input "text" at bounding box center [141, 78] width 64 height 9
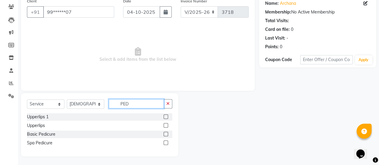
scroll to position [32, 0]
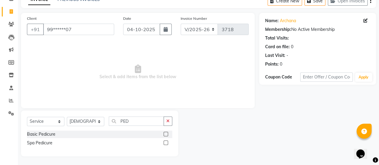
click at [165, 143] on label at bounding box center [166, 143] width 4 height 4
click at [165, 143] on input "checkbox" at bounding box center [166, 143] width 4 height 4
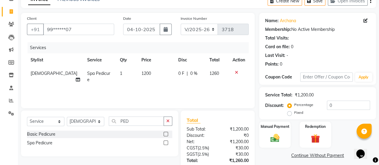
click at [149, 75] on td "1200" at bounding box center [156, 77] width 37 height 20
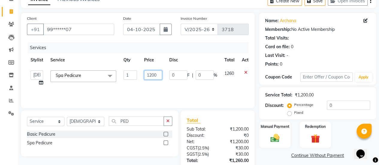
drag, startPoint x: 157, startPoint y: 74, endPoint x: 147, endPoint y: 74, distance: 10.5
click at [147, 74] on input "1200" at bounding box center [153, 74] width 18 height 9
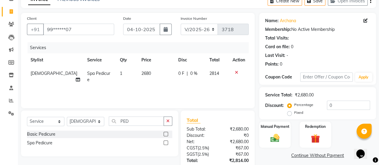
click at [197, 75] on div "0 F | 0 %" at bounding box center [190, 73] width 24 height 6
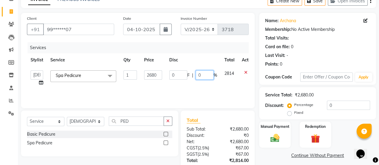
click at [203, 76] on input "0" at bounding box center [205, 74] width 18 height 9
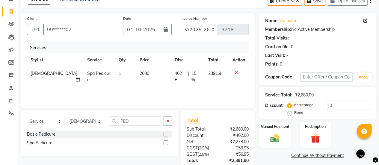
click at [156, 87] on div "Services Stylist Service Qty Price Disc Total Action [PERSON_NAME] Spa Pedicure…" at bounding box center [138, 72] width 222 height 60
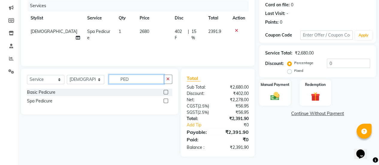
drag, startPoint x: 132, startPoint y: 79, endPoint x: 115, endPoint y: 79, distance: 17.7
click at [115, 79] on input "PED" at bounding box center [136, 79] width 55 height 9
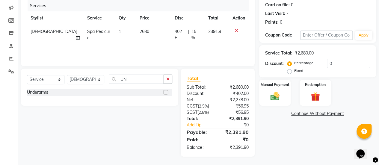
click at [168, 91] on label at bounding box center [166, 92] width 4 height 4
click at [168, 91] on input "checkbox" at bounding box center [166, 92] width 4 height 4
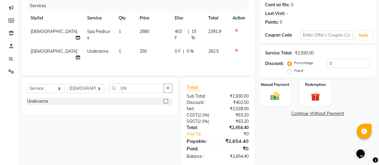
click at [141, 45] on td "250" at bounding box center [153, 55] width 35 height 20
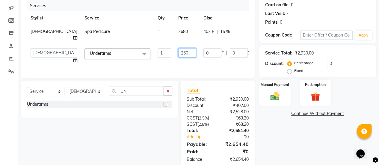
drag, startPoint x: 159, startPoint y: 52, endPoint x: 152, endPoint y: 52, distance: 7.2
click at [178, 52] on input "250" at bounding box center [187, 52] width 18 height 9
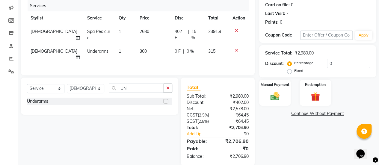
click at [137, 68] on div "Client +91 99******07 Date [DATE] Invoice Number V/2025 V/[PHONE_NUMBER] Servic…" at bounding box center [137, 68] width 243 height 195
drag, startPoint x: 129, startPoint y: 79, endPoint x: 113, endPoint y: 79, distance: 16.2
click at [113, 84] on input "UN" at bounding box center [136, 88] width 55 height 9
click at [167, 99] on label at bounding box center [166, 101] width 4 height 4
click at [167, 99] on input "checkbox" at bounding box center [166, 101] width 4 height 4
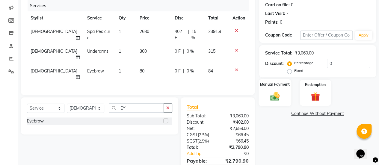
click at [277, 96] on img at bounding box center [274, 96] width 15 height 11
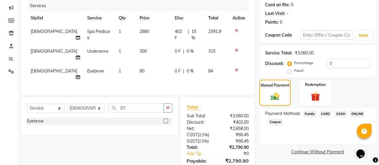
click at [325, 113] on span "CARD" at bounding box center [325, 114] width 13 height 7
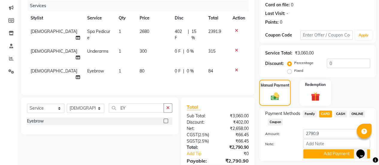
scroll to position [90, 0]
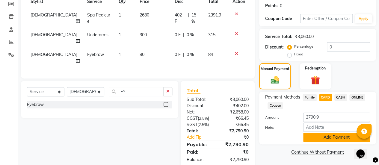
click at [333, 136] on button "Add Payment" at bounding box center [336, 137] width 67 height 9
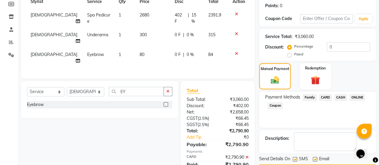
scroll to position [107, 0]
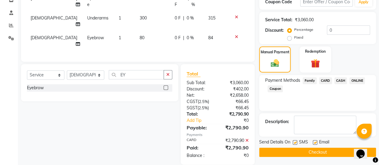
click at [315, 141] on label at bounding box center [315, 142] width 4 height 4
click at [315, 141] on input "checkbox" at bounding box center [315, 143] width 4 height 4
click at [312, 150] on button "Checkout" at bounding box center [317, 152] width 117 height 9
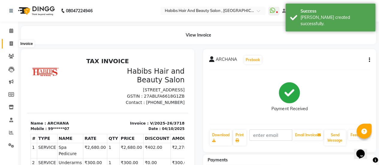
click at [11, 42] on icon at bounding box center [11, 43] width 3 height 4
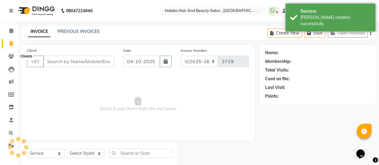
scroll to position [15, 0]
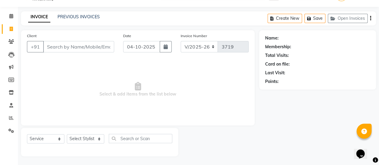
click at [66, 40] on div "Client +91" at bounding box center [70, 45] width 96 height 25
click at [81, 50] on input "Client" at bounding box center [78, 46] width 71 height 11
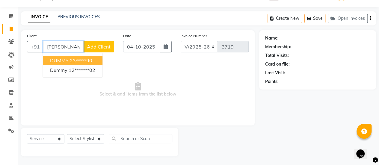
click at [78, 60] on ngb-highlight "23*****90" at bounding box center [81, 61] width 22 height 6
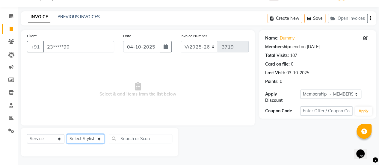
click at [90, 140] on select "Select Stylist [PERSON_NAME] [PERSON_NAME] Manager [PERSON_NAME] MUSARIK [PERSO…" at bounding box center [85, 138] width 37 height 9
click at [67, 134] on select "Select Stylist [PERSON_NAME] [PERSON_NAME] Manager [PERSON_NAME] MUSARIK [PERSO…" at bounding box center [85, 138] width 37 height 9
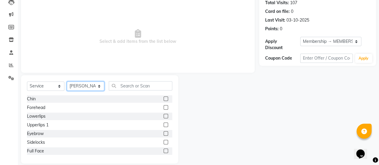
scroll to position [69, 0]
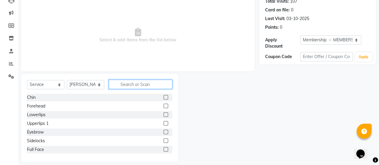
click at [141, 85] on input "text" at bounding box center [141, 84] width 64 height 9
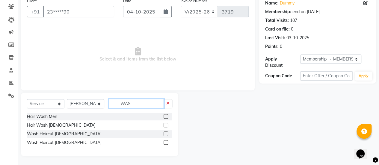
scroll to position [49, 0]
click at [168, 133] on label at bounding box center [166, 134] width 4 height 4
click at [168, 133] on input "checkbox" at bounding box center [166, 134] width 4 height 4
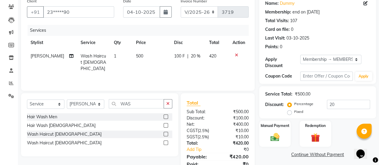
click at [147, 55] on td "500" at bounding box center [151, 62] width 38 height 26
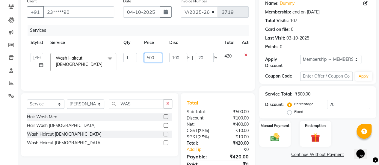
drag, startPoint x: 158, startPoint y: 57, endPoint x: 141, endPoint y: 57, distance: 16.5
click at [141, 57] on td "500" at bounding box center [153, 61] width 25 height 25
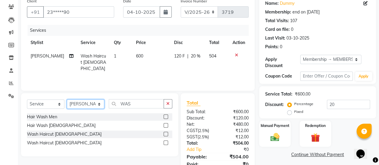
click at [102, 104] on select "Select Stylist [PERSON_NAME] [PERSON_NAME] Manager [PERSON_NAME] MUSARIK [PERSO…" at bounding box center [85, 103] width 37 height 9
click at [67, 99] on select "Select Stylist [PERSON_NAME] [PERSON_NAME] Manager [PERSON_NAME] MUSARIK [PERSO…" at bounding box center [85, 103] width 37 height 9
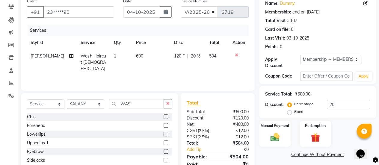
click at [164, 151] on label at bounding box center [166, 151] width 4 height 4
click at [164, 151] on input "checkbox" at bounding box center [166, 152] width 4 height 4
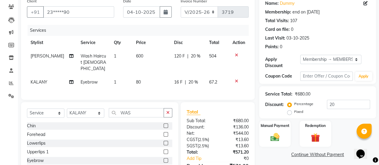
click at [144, 76] on td "80" at bounding box center [151, 82] width 38 height 13
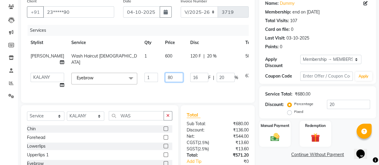
drag, startPoint x: 152, startPoint y: 83, endPoint x: 145, endPoint y: 83, distance: 7.2
click at [165, 82] on input "80" at bounding box center [174, 77] width 18 height 9
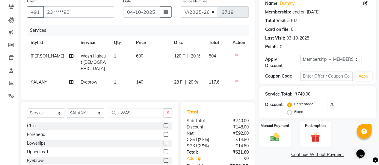
click at [138, 93] on div "Client +91 23*****90 Date [DATE] Invoice Number V/2025 V/[PHONE_NUMBER] Service…" at bounding box center [138, 48] width 234 height 104
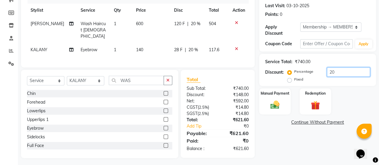
drag, startPoint x: 338, startPoint y: 70, endPoint x: 323, endPoint y: 70, distance: 15.3
click at [323, 70] on div "Percentage Fixed 20" at bounding box center [330, 75] width 82 height 16
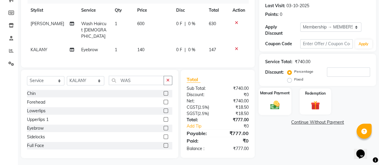
click at [274, 105] on img at bounding box center [274, 104] width 15 height 11
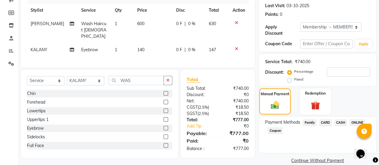
click at [356, 122] on span "ONLINE" at bounding box center [357, 122] width 16 height 7
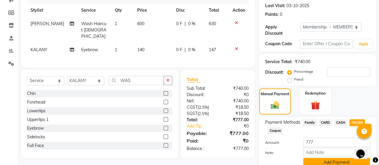
click at [324, 160] on button "Add Payment" at bounding box center [336, 162] width 67 height 9
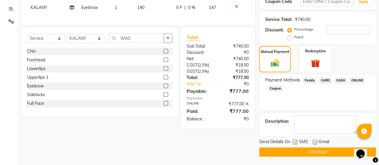
click at [314, 141] on label at bounding box center [315, 142] width 4 height 4
click at [314, 141] on input "checkbox" at bounding box center [315, 143] width 4 height 4
click at [313, 151] on button "Checkout" at bounding box center [317, 151] width 117 height 9
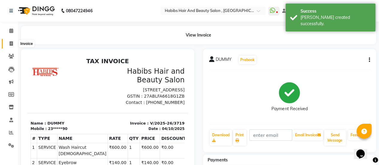
click at [11, 44] on icon at bounding box center [11, 43] width 3 height 4
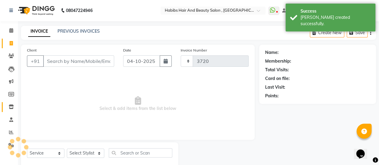
scroll to position [15, 0]
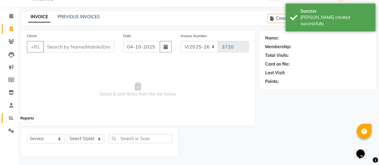
click at [11, 120] on icon at bounding box center [11, 118] width 4 height 4
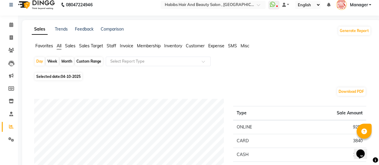
scroll to position [6, 0]
click at [12, 37] on icon at bounding box center [11, 38] width 3 height 4
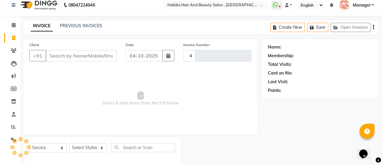
scroll to position [15, 0]
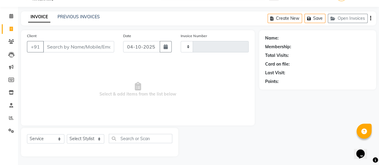
click at [73, 45] on input "Client" at bounding box center [78, 46] width 71 height 11
click at [69, 45] on input "Client" at bounding box center [78, 46] width 71 height 11
click at [93, 43] on input "Client" at bounding box center [78, 46] width 71 height 11
click at [95, 47] on span "Add Client" at bounding box center [99, 47] width 24 height 6
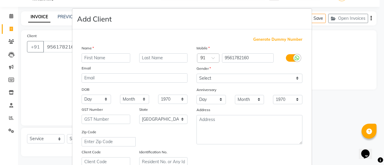
click at [105, 54] on input "text" at bounding box center [106, 57] width 49 height 9
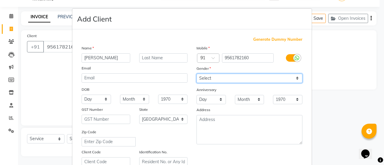
click at [217, 79] on select "Select [DEMOGRAPHIC_DATA] [DEMOGRAPHIC_DATA] Other Prefer Not To Say" at bounding box center [249, 78] width 106 height 9
click at [196, 74] on select "Select [DEMOGRAPHIC_DATA] [DEMOGRAPHIC_DATA] Other Prefer Not To Say" at bounding box center [249, 78] width 106 height 9
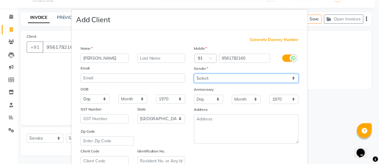
scroll to position [110, 0]
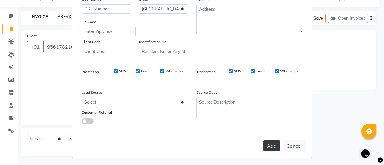
click at [271, 144] on button "Add" at bounding box center [271, 146] width 17 height 11
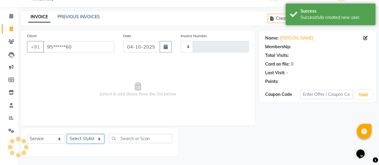
click at [81, 139] on select "Select Stylist [PERSON_NAME] [PERSON_NAME] Manager [PERSON_NAME] MUSARIK [PERSO…" at bounding box center [85, 138] width 37 height 9
click at [67, 134] on select "Select Stylist [PERSON_NAME] [PERSON_NAME] Manager [PERSON_NAME] MUSARIK [PERSO…" at bounding box center [85, 138] width 37 height 9
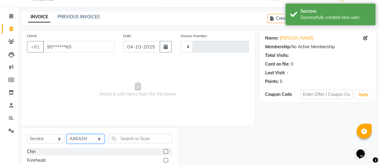
scroll to position [75, 0]
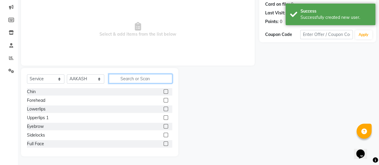
click at [129, 75] on input "text" at bounding box center [141, 78] width 64 height 9
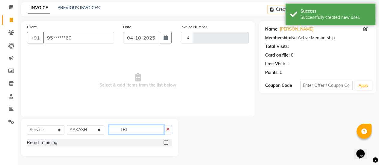
scroll to position [23, 0]
click at [165, 142] on label at bounding box center [166, 143] width 4 height 4
click at [165, 142] on input "checkbox" at bounding box center [166, 143] width 4 height 4
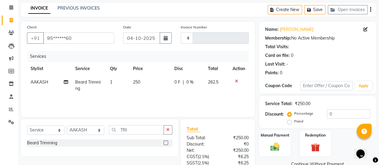
scroll to position [74, 0]
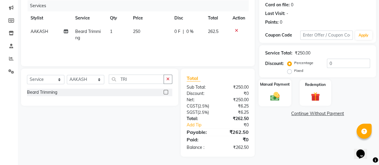
click at [273, 91] on img at bounding box center [274, 96] width 15 height 11
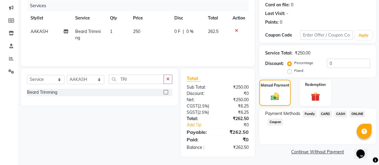
click at [358, 114] on span "ONLINE" at bounding box center [357, 114] width 16 height 7
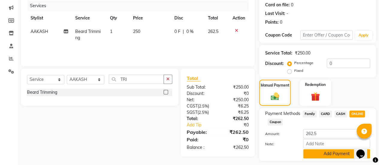
click at [334, 156] on button "Add Payment" at bounding box center [336, 153] width 67 height 9
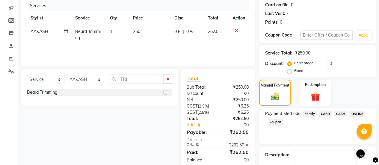
scroll to position [107, 0]
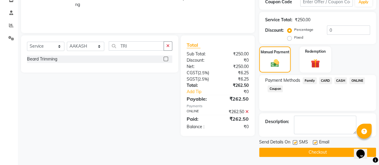
click at [314, 141] on label at bounding box center [315, 142] width 4 height 4
click at [314, 141] on input "checkbox" at bounding box center [315, 143] width 4 height 4
click at [310, 148] on button "Checkout" at bounding box center [317, 152] width 117 height 9
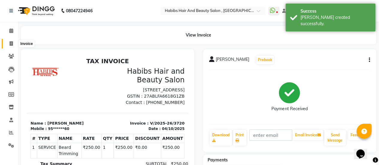
click at [13, 45] on icon at bounding box center [11, 43] width 3 height 4
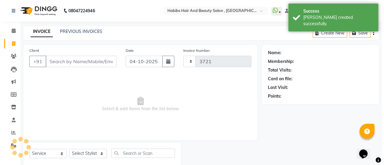
scroll to position [15, 0]
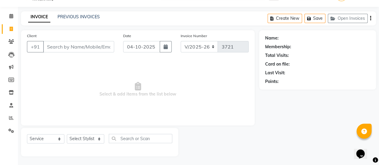
click at [56, 45] on input "Client" at bounding box center [78, 46] width 71 height 11
click at [102, 48] on span "Add Client" at bounding box center [99, 47] width 24 height 6
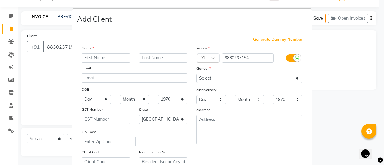
click at [103, 55] on input "text" at bounding box center [106, 57] width 49 height 9
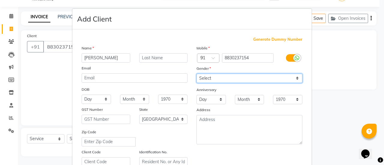
click at [220, 76] on select "Select [DEMOGRAPHIC_DATA] [DEMOGRAPHIC_DATA] Other Prefer Not To Say" at bounding box center [249, 78] width 106 height 9
click at [196, 74] on select "Select [DEMOGRAPHIC_DATA] [DEMOGRAPHIC_DATA] Other Prefer Not To Say" at bounding box center [249, 78] width 106 height 9
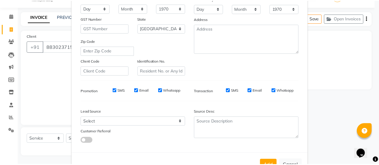
scroll to position [96, 0]
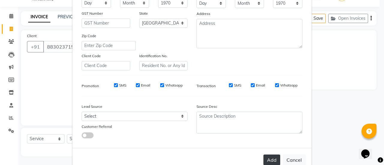
click at [267, 158] on button "Add" at bounding box center [271, 160] width 17 height 11
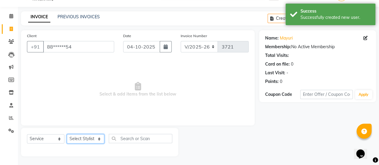
click at [81, 136] on select "Select Stylist [PERSON_NAME] [PERSON_NAME] Manager [PERSON_NAME] MUSARIK [PERSO…" at bounding box center [85, 138] width 37 height 9
click at [67, 134] on select "Select Stylist [PERSON_NAME] [PERSON_NAME] Manager [PERSON_NAME] MUSARIK [PERSO…" at bounding box center [85, 138] width 37 height 9
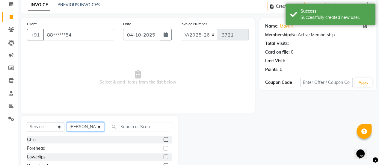
scroll to position [75, 0]
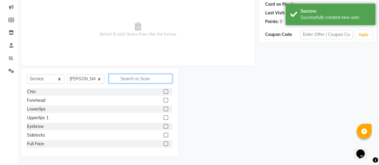
click at [130, 79] on input "text" at bounding box center [141, 78] width 64 height 9
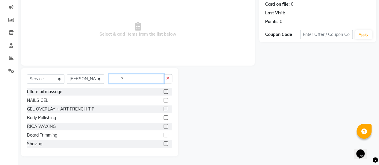
scroll to position [23, 0]
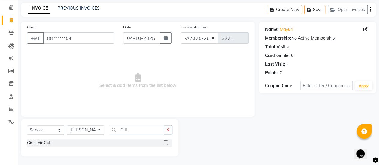
click at [165, 144] on label at bounding box center [166, 143] width 4 height 4
click at [165, 144] on input "checkbox" at bounding box center [166, 143] width 4 height 4
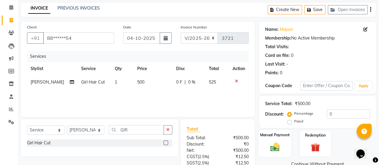
click at [278, 152] on img at bounding box center [274, 146] width 15 height 11
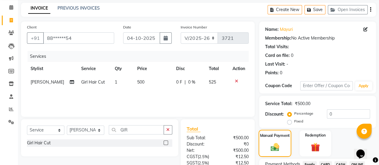
scroll to position [74, 0]
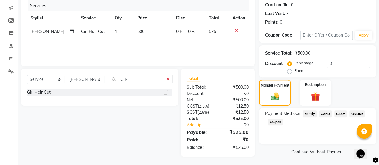
click at [357, 114] on span "ONLINE" at bounding box center [357, 114] width 16 height 7
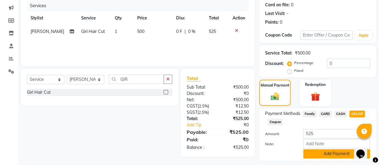
click at [313, 155] on button "Add Payment" at bounding box center [336, 153] width 67 height 9
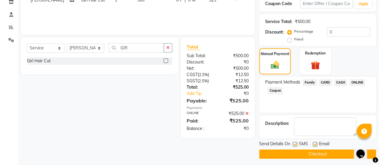
scroll to position [107, 0]
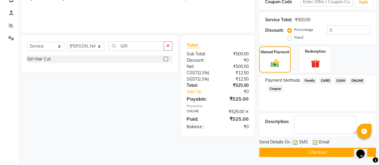
click at [315, 141] on label at bounding box center [315, 142] width 4 height 4
click at [315, 141] on input "checkbox" at bounding box center [315, 143] width 4 height 4
click at [305, 150] on button "Checkout" at bounding box center [317, 152] width 117 height 9
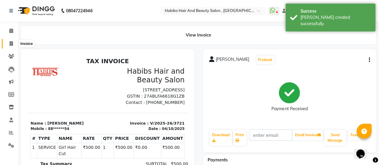
click at [10, 44] on icon at bounding box center [11, 43] width 3 height 4
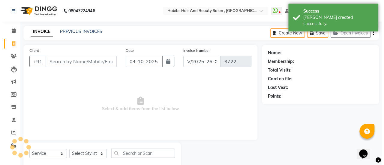
scroll to position [15, 0]
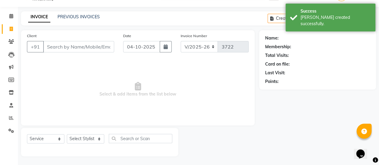
click at [58, 47] on input "Client" at bounding box center [78, 46] width 71 height 11
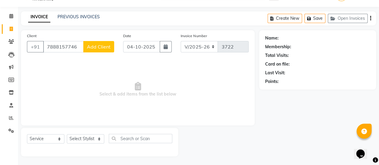
click at [94, 46] on span "Add Client" at bounding box center [99, 47] width 24 height 6
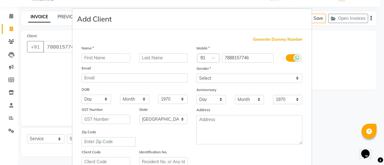
click at [97, 58] on input "text" at bounding box center [106, 57] width 49 height 9
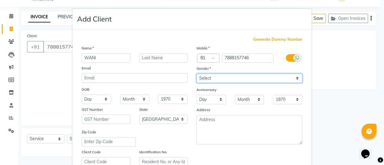
click at [214, 75] on select "Select [DEMOGRAPHIC_DATA] [DEMOGRAPHIC_DATA] Other Prefer Not To Say" at bounding box center [249, 78] width 106 height 9
click at [196, 74] on select "Select [DEMOGRAPHIC_DATA] [DEMOGRAPHIC_DATA] Other Prefer Not To Say" at bounding box center [249, 78] width 106 height 9
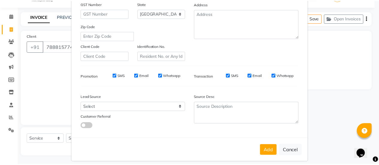
scroll to position [106, 0]
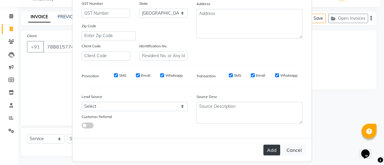
click at [271, 147] on button "Add" at bounding box center [271, 150] width 17 height 11
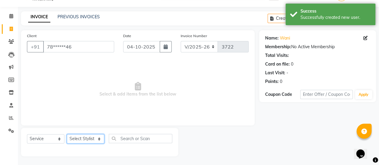
click at [82, 139] on select "Select Stylist [PERSON_NAME] [PERSON_NAME] Manager [PERSON_NAME] MUSARIK [PERSO…" at bounding box center [85, 138] width 37 height 9
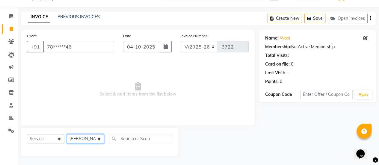
click at [67, 134] on select "Select Stylist [PERSON_NAME] [PERSON_NAME] Manager [PERSON_NAME] MUSARIK [PERSO…" at bounding box center [85, 138] width 37 height 9
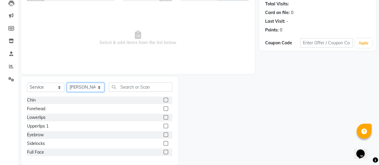
scroll to position [75, 0]
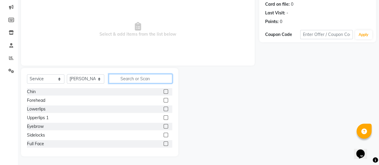
click at [136, 82] on input "text" at bounding box center [141, 78] width 64 height 9
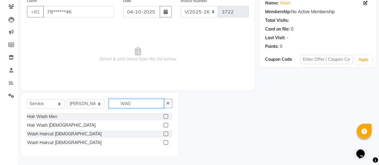
scroll to position [49, 0]
click at [167, 125] on label at bounding box center [166, 125] width 4 height 4
click at [167, 125] on input "checkbox" at bounding box center [166, 126] width 4 height 4
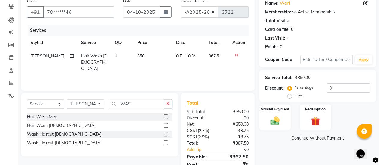
click at [148, 62] on td "350" at bounding box center [153, 62] width 39 height 26
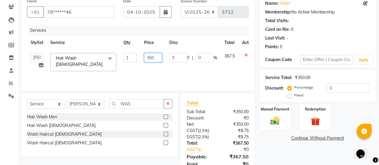
drag, startPoint x: 156, startPoint y: 57, endPoint x: 146, endPoint y: 57, distance: 9.3
click at [146, 57] on input "350" at bounding box center [153, 57] width 18 height 9
click at [142, 70] on div "Services Stylist Service Qty Price Disc Total Action [PERSON_NAME] [PERSON_NAME…" at bounding box center [138, 55] width 222 height 60
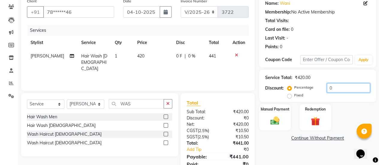
drag, startPoint x: 333, startPoint y: 87, endPoint x: 317, endPoint y: 91, distance: 16.0
click at [317, 91] on div "Percentage Fixed 0" at bounding box center [330, 91] width 82 height 16
click at [278, 129] on div "Manual Payment" at bounding box center [275, 117] width 33 height 27
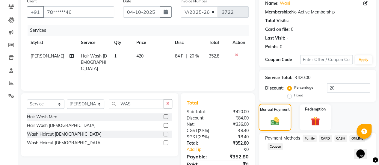
scroll to position [74, 0]
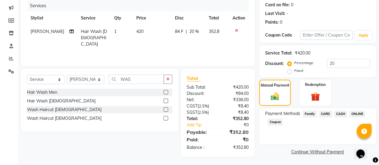
click at [357, 115] on span "ONLINE" at bounding box center [357, 114] width 16 height 7
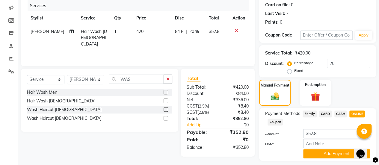
click at [325, 112] on span "CARD" at bounding box center [325, 114] width 13 height 7
click at [316, 150] on button "Add Payment" at bounding box center [336, 153] width 67 height 9
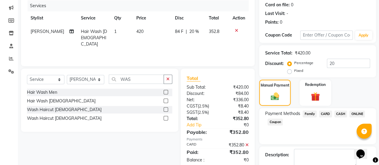
scroll to position [107, 0]
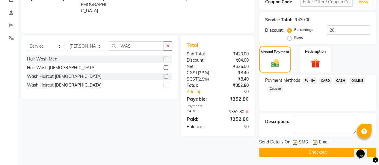
click at [316, 143] on label at bounding box center [315, 142] width 4 height 4
click at [316, 143] on input "checkbox" at bounding box center [315, 143] width 4 height 4
click at [306, 153] on button "Checkout" at bounding box center [317, 152] width 117 height 9
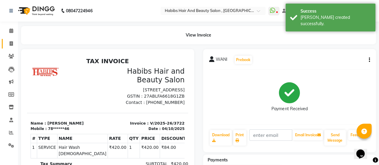
click at [10, 44] on icon at bounding box center [11, 43] width 3 height 4
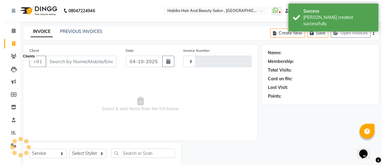
scroll to position [15, 0]
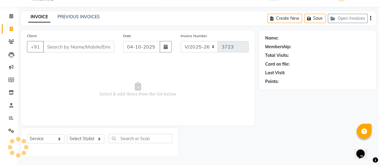
click at [65, 48] on input "Client" at bounding box center [78, 46] width 71 height 11
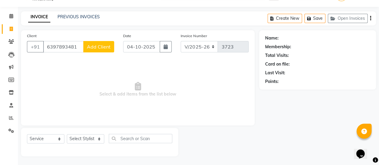
click at [93, 49] on span "Add Client" at bounding box center [99, 47] width 24 height 6
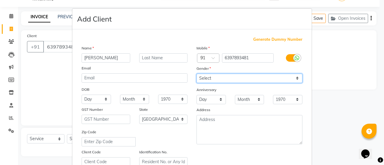
click at [213, 75] on select "Select [DEMOGRAPHIC_DATA] [DEMOGRAPHIC_DATA] Other Prefer Not To Say" at bounding box center [249, 78] width 106 height 9
click at [196, 74] on select "Select [DEMOGRAPHIC_DATA] [DEMOGRAPHIC_DATA] Other Prefer Not To Say" at bounding box center [249, 78] width 106 height 9
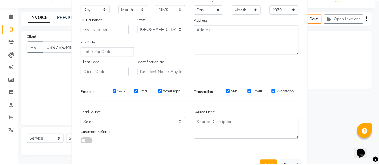
scroll to position [110, 0]
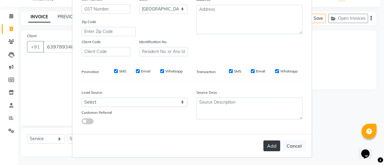
click at [268, 142] on button "Add" at bounding box center [271, 146] width 17 height 11
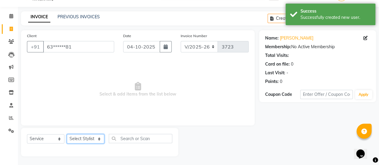
click at [89, 138] on select "Select Stylist [PERSON_NAME] [PERSON_NAME] Manager [PERSON_NAME] MUSARIK [PERSO…" at bounding box center [85, 138] width 37 height 9
click at [67, 134] on select "Select Stylist [PERSON_NAME] [PERSON_NAME] Manager [PERSON_NAME] MUSARIK [PERSO…" at bounding box center [85, 138] width 37 height 9
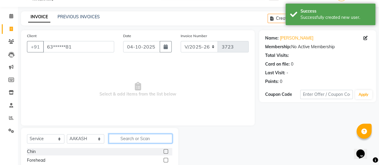
click at [128, 142] on input "text" at bounding box center [141, 138] width 64 height 9
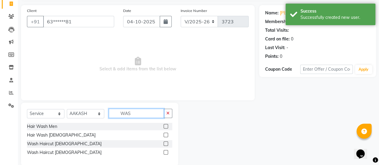
scroll to position [41, 0]
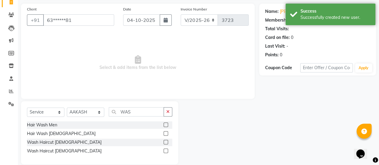
click at [165, 134] on label at bounding box center [166, 133] width 4 height 4
click at [165, 134] on input "checkbox" at bounding box center [166, 134] width 4 height 4
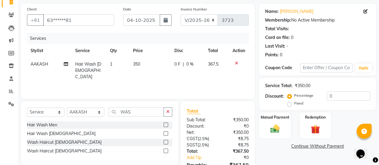
click at [145, 62] on td "350" at bounding box center [149, 71] width 41 height 26
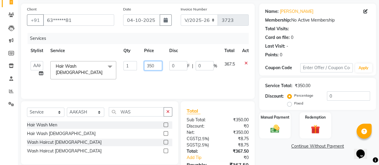
drag, startPoint x: 158, startPoint y: 64, endPoint x: 138, endPoint y: 69, distance: 21.2
click at [138, 69] on tr "[PERSON_NAME] [PERSON_NAME] Manager [PERSON_NAME] MUSARIK [PERSON_NAME] [PERSON…" at bounding box center [142, 70] width 231 height 25
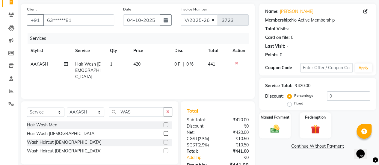
click at [135, 72] on tr "[PERSON_NAME] Hair Wash [DEMOGRAPHIC_DATA] 1 420 0 F | 0 % 441" at bounding box center [138, 71] width 222 height 26
click at [268, 127] on img at bounding box center [274, 128] width 15 height 11
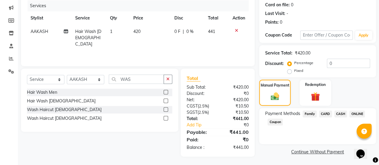
click at [358, 113] on span "ONLINE" at bounding box center [357, 114] width 16 height 7
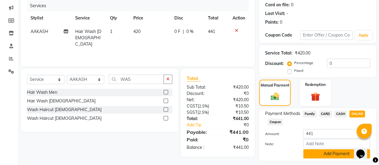
click at [321, 152] on button "Add Payment" at bounding box center [336, 153] width 67 height 9
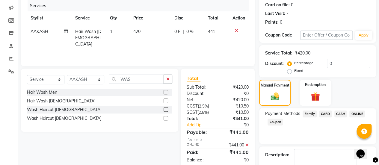
scroll to position [107, 0]
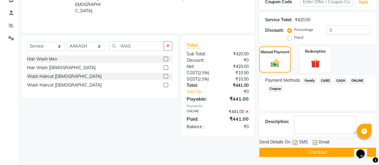
click at [313, 143] on label at bounding box center [315, 142] width 4 height 4
click at [313, 143] on input "checkbox" at bounding box center [315, 143] width 4 height 4
click at [310, 150] on button "Checkout" at bounding box center [317, 152] width 117 height 9
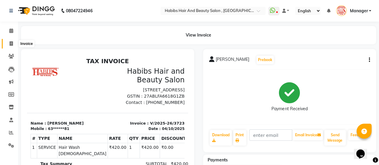
click at [11, 44] on icon at bounding box center [11, 43] width 3 height 4
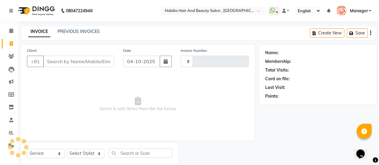
scroll to position [15, 0]
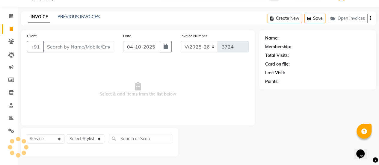
click at [88, 47] on input "Client" at bounding box center [78, 46] width 71 height 11
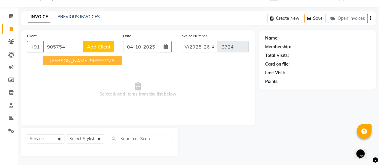
click at [90, 61] on ngb-highlight "90******76" at bounding box center [102, 61] width 25 height 6
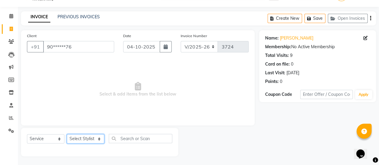
click at [95, 140] on select "Select Stylist [PERSON_NAME] [PERSON_NAME] Manager [PERSON_NAME] MUSARIK [PERSO…" at bounding box center [85, 138] width 37 height 9
click at [67, 134] on select "Select Stylist [PERSON_NAME] [PERSON_NAME] Manager [PERSON_NAME] MUSARIK [PERSO…" at bounding box center [85, 138] width 37 height 9
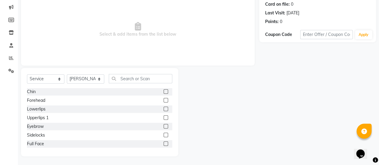
click at [164, 126] on label at bounding box center [166, 126] width 4 height 4
click at [164, 126] on input "checkbox" at bounding box center [166, 127] width 4 height 4
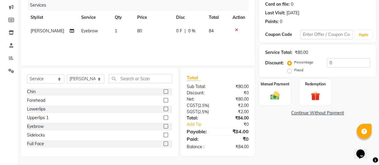
click at [164, 117] on label at bounding box center [166, 117] width 4 height 4
click at [164, 117] on input "checkbox" at bounding box center [166, 118] width 4 height 4
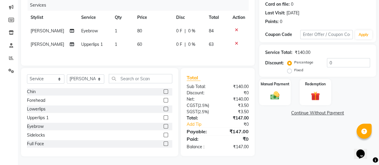
click at [164, 91] on label at bounding box center [166, 91] width 4 height 4
click at [164, 91] on input "checkbox" at bounding box center [166, 92] width 4 height 4
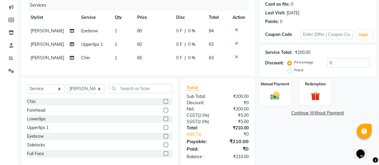
click at [145, 46] on td "60" at bounding box center [153, 44] width 39 height 13
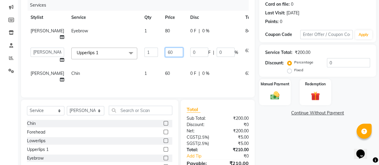
drag, startPoint x: 156, startPoint y: 51, endPoint x: 148, endPoint y: 52, distance: 8.1
click at [165, 52] on input "60" at bounding box center [174, 52] width 18 height 9
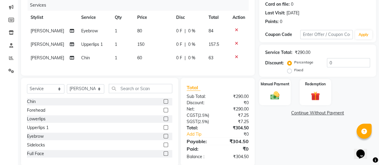
click at [156, 70] on div "Services Stylist Service Qty Price Disc Total Action [PERSON_NAME] Eyebrow 1 80…" at bounding box center [138, 35] width 222 height 70
click at [144, 58] on td "60" at bounding box center [153, 57] width 39 height 13
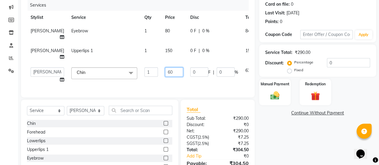
drag, startPoint x: 156, startPoint y: 71, endPoint x: 140, endPoint y: 73, distance: 16.3
click at [140, 73] on tr "[PERSON_NAME] [PERSON_NAME] Manager [PERSON_NAME] MUSARIK [PERSON_NAME] [PERSON…" at bounding box center [153, 75] width 252 height 23
click at [136, 80] on div "Client +91 90******76 Date [DATE] Invoice Number V/2025 V/[PHONE_NUMBER] Servic…" at bounding box center [137, 79] width 243 height 218
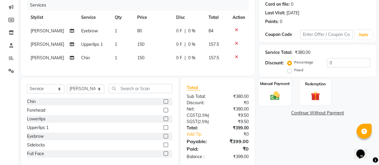
click at [267, 102] on div "Manual Payment" at bounding box center [275, 92] width 33 height 27
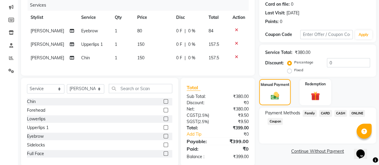
click at [357, 114] on span "ONLINE" at bounding box center [357, 113] width 16 height 7
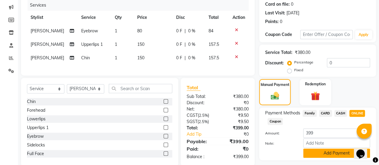
click at [324, 150] on button "Add Payment" at bounding box center [336, 153] width 67 height 9
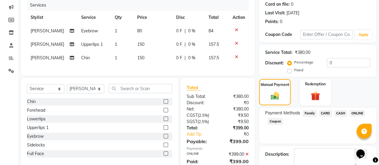
scroll to position [107, 0]
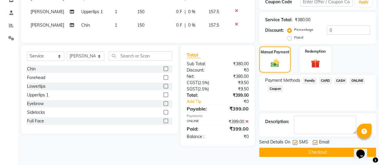
click at [315, 141] on label at bounding box center [315, 142] width 4 height 4
click at [315, 141] on input "checkbox" at bounding box center [315, 143] width 4 height 4
click at [312, 148] on button "Checkout" at bounding box center [317, 152] width 117 height 9
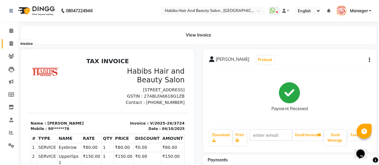
click at [11, 44] on icon at bounding box center [11, 43] width 3 height 4
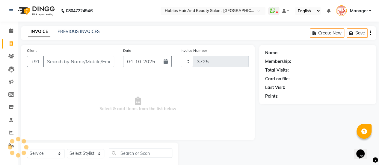
scroll to position [15, 0]
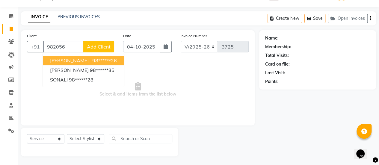
click at [64, 62] on span "[PERSON_NAME] ." at bounding box center [70, 61] width 41 height 6
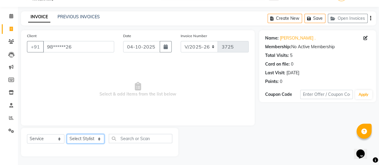
click at [91, 138] on select "Select Stylist [PERSON_NAME] [PERSON_NAME] Manager [PERSON_NAME] MUSARIK [PERSO…" at bounding box center [85, 138] width 37 height 9
click at [67, 134] on select "Select Stylist [PERSON_NAME] [PERSON_NAME] Manager [PERSON_NAME] MUSARIK [PERSO…" at bounding box center [85, 138] width 37 height 9
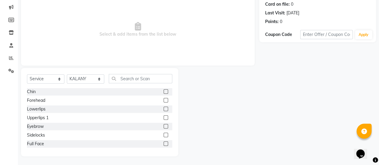
click at [164, 126] on label at bounding box center [166, 126] width 4 height 4
click at [164, 126] on input "checkbox" at bounding box center [166, 127] width 4 height 4
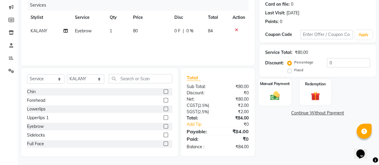
click at [263, 89] on div "Manual Payment" at bounding box center [275, 92] width 33 height 27
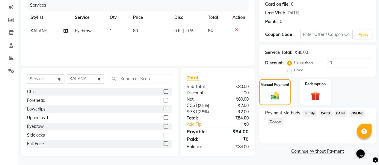
click at [356, 111] on span "ONLINE" at bounding box center [357, 113] width 16 height 7
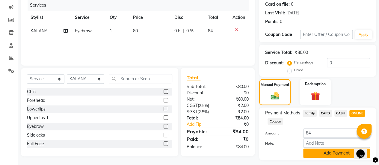
click at [328, 154] on button "Add Payment" at bounding box center [336, 153] width 67 height 9
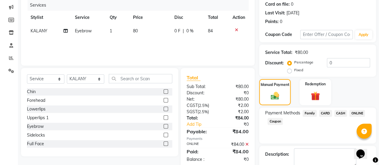
scroll to position [107, 0]
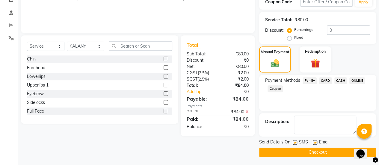
click at [314, 142] on label at bounding box center [315, 142] width 4 height 4
click at [314, 142] on input "checkbox" at bounding box center [315, 143] width 4 height 4
click at [312, 148] on button "Checkout" at bounding box center [317, 152] width 117 height 9
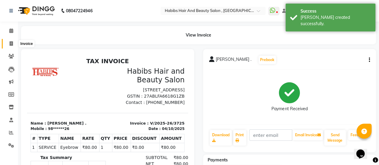
click at [10, 43] on icon at bounding box center [11, 43] width 3 height 4
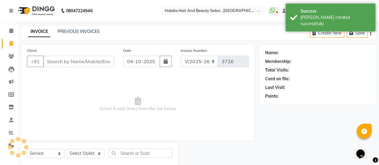
scroll to position [15, 0]
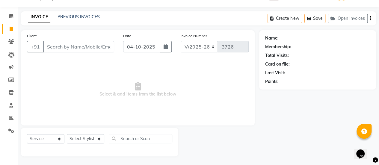
click at [70, 43] on input "Client" at bounding box center [78, 46] width 71 height 11
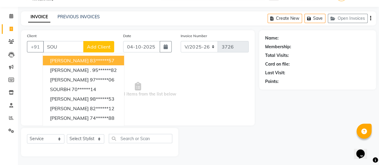
click at [76, 62] on span "[PERSON_NAME]" at bounding box center [69, 61] width 39 height 6
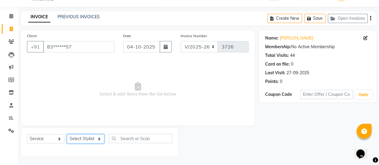
click at [87, 140] on select "Select Stylist [PERSON_NAME] [PERSON_NAME] Manager [PERSON_NAME] MUSARIK [PERSO…" at bounding box center [85, 138] width 37 height 9
click at [67, 134] on select "Select Stylist [PERSON_NAME] [PERSON_NAME] Manager [PERSON_NAME] MUSARIK [PERSO…" at bounding box center [85, 138] width 37 height 9
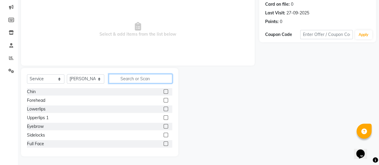
click at [128, 80] on input "text" at bounding box center [141, 78] width 64 height 9
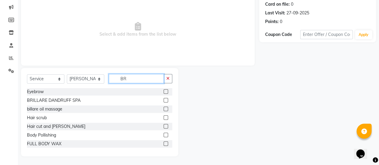
scroll to position [41, 0]
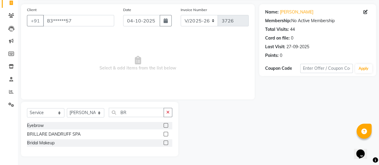
click at [165, 134] on label at bounding box center [166, 134] width 4 height 4
click at [165, 134] on input "checkbox" at bounding box center [166, 134] width 4 height 4
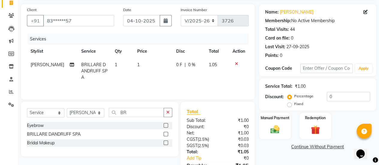
click at [137, 61] on td "1" at bounding box center [153, 71] width 39 height 26
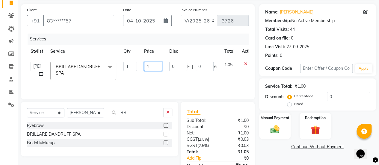
drag, startPoint x: 151, startPoint y: 66, endPoint x: 146, endPoint y: 68, distance: 5.0
click at [146, 68] on input "1" at bounding box center [153, 66] width 18 height 9
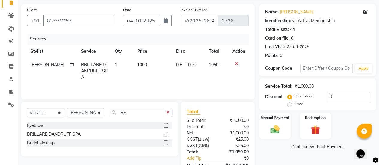
click at [203, 79] on div "Services Stylist Service Qty Price Disc Total Action [PERSON_NAME] BRILLARE DAN…" at bounding box center [138, 64] width 222 height 60
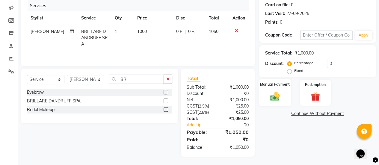
click at [287, 96] on div "Manual Payment" at bounding box center [275, 92] width 33 height 27
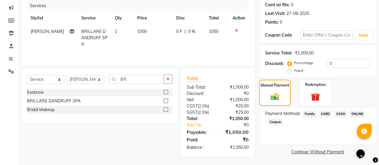
click at [359, 114] on span "ONLINE" at bounding box center [357, 114] width 16 height 7
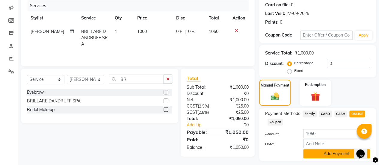
click at [328, 154] on button "Add Payment" at bounding box center [336, 153] width 67 height 9
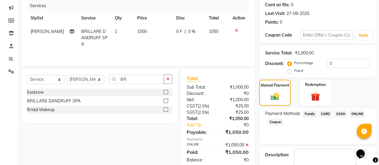
scroll to position [107, 0]
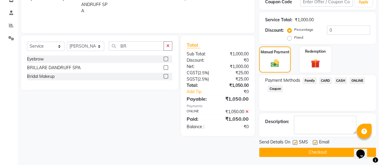
click at [314, 143] on label at bounding box center [315, 142] width 4 height 4
click at [314, 143] on input "checkbox" at bounding box center [315, 143] width 4 height 4
click at [314, 150] on button "Checkout" at bounding box center [317, 152] width 117 height 9
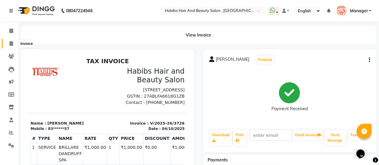
click at [10, 46] on span at bounding box center [11, 43] width 10 height 7
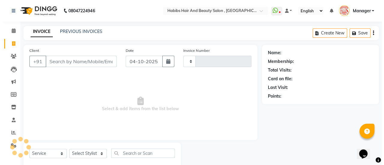
scroll to position [15, 0]
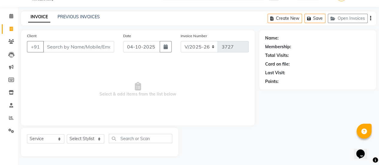
click at [63, 43] on input "Client" at bounding box center [78, 46] width 71 height 11
click at [98, 44] on span "Add Client" at bounding box center [99, 47] width 24 height 6
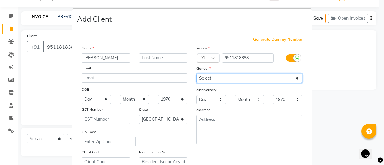
click at [223, 75] on select "Select [DEMOGRAPHIC_DATA] [DEMOGRAPHIC_DATA] Other Prefer Not To Say" at bounding box center [249, 78] width 106 height 9
click at [196, 74] on select "Select [DEMOGRAPHIC_DATA] [DEMOGRAPHIC_DATA] Other Prefer Not To Say" at bounding box center [249, 78] width 106 height 9
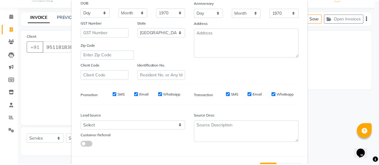
scroll to position [110, 0]
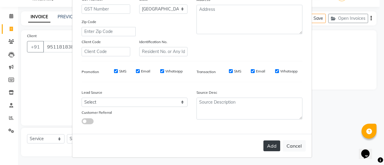
click at [271, 143] on button "Add" at bounding box center [271, 146] width 17 height 11
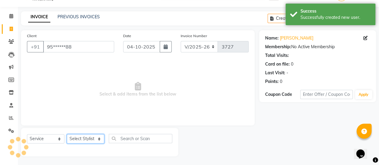
click at [83, 140] on select "Select Stylist [PERSON_NAME] [PERSON_NAME] Manager [PERSON_NAME] MUSARIK [PERSO…" at bounding box center [85, 138] width 37 height 9
click at [67, 134] on select "Select Stylist [PERSON_NAME] [PERSON_NAME] Manager [PERSON_NAME] MUSARIK [PERSO…" at bounding box center [85, 138] width 37 height 9
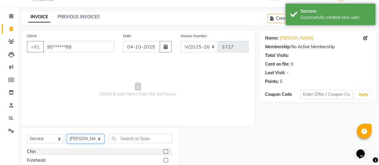
scroll to position [75, 0]
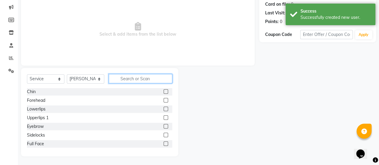
click at [120, 79] on input "text" at bounding box center [141, 78] width 64 height 9
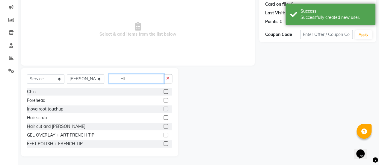
scroll to position [58, 0]
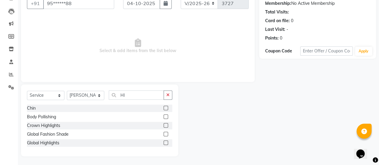
click at [165, 143] on label at bounding box center [166, 143] width 4 height 4
click at [165, 143] on input "checkbox" at bounding box center [166, 143] width 4 height 4
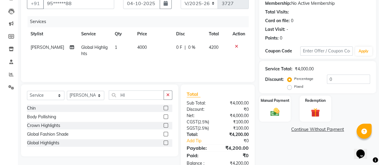
click at [149, 47] on td "4000" at bounding box center [153, 51] width 39 height 20
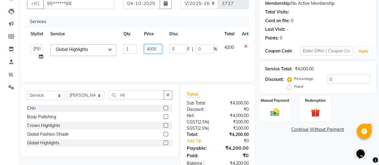
drag, startPoint x: 158, startPoint y: 48, endPoint x: 143, endPoint y: 50, distance: 15.4
click at [143, 50] on td "4000" at bounding box center [153, 52] width 25 height 23
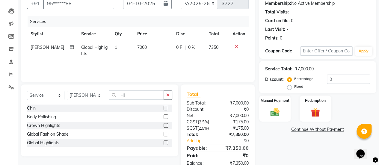
click at [141, 60] on div "Services Stylist Service Qty Price Disc Total Action [PERSON_NAME] Global Highl…" at bounding box center [138, 46] width 222 height 60
click at [268, 109] on img at bounding box center [274, 112] width 15 height 11
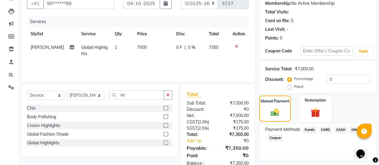
scroll to position [74, 0]
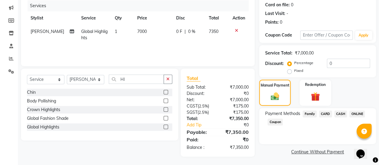
click at [357, 113] on span "ONLINE" at bounding box center [357, 114] width 16 height 7
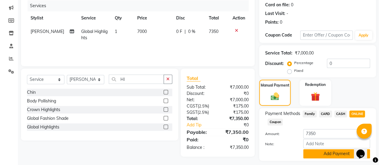
click at [321, 154] on button "Add Payment" at bounding box center [336, 153] width 67 height 9
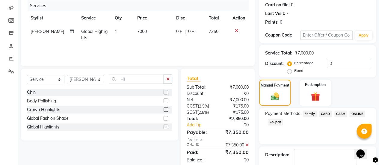
scroll to position [107, 0]
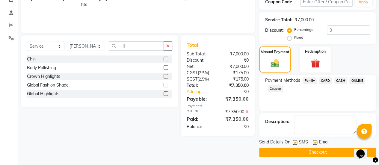
click at [315, 141] on label at bounding box center [315, 142] width 4 height 4
click at [315, 141] on input "checkbox" at bounding box center [315, 143] width 4 height 4
click at [312, 150] on button "Checkout" at bounding box center [317, 152] width 117 height 9
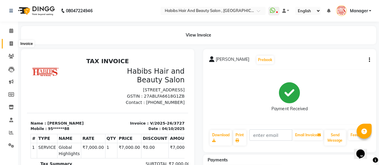
click at [10, 43] on icon at bounding box center [11, 43] width 3 height 4
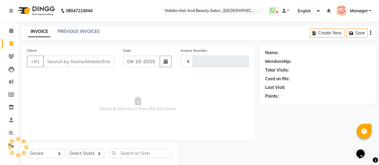
scroll to position [15, 0]
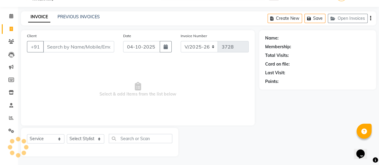
click at [71, 47] on input "Client" at bounding box center [78, 46] width 71 height 11
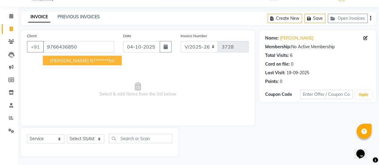
click at [78, 60] on button "[PERSON_NAME] 97******50" at bounding box center [82, 61] width 79 height 10
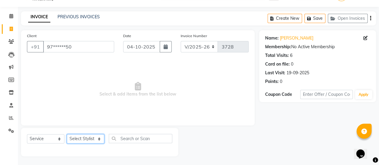
click at [93, 136] on select "Select Stylist [PERSON_NAME] [PERSON_NAME] Manager [PERSON_NAME] MUSARIK [PERSO…" at bounding box center [85, 138] width 37 height 9
click at [67, 134] on select "Select Stylist [PERSON_NAME] [PERSON_NAME] Manager [PERSON_NAME] MUSARIK [PERSO…" at bounding box center [85, 138] width 37 height 9
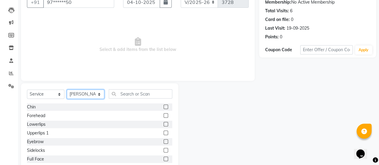
scroll to position [62, 0]
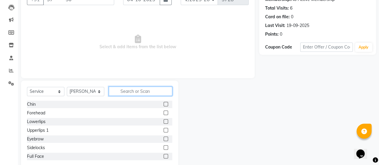
click at [142, 94] on input "text" at bounding box center [141, 91] width 64 height 9
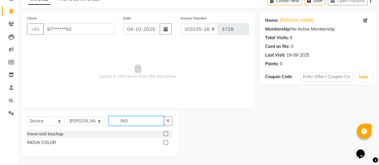
scroll to position [32, 0]
click at [166, 132] on label at bounding box center [166, 134] width 4 height 4
click at [166, 132] on input "checkbox" at bounding box center [166, 134] width 4 height 4
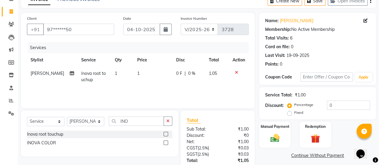
click at [143, 73] on td "1" at bounding box center [153, 77] width 39 height 20
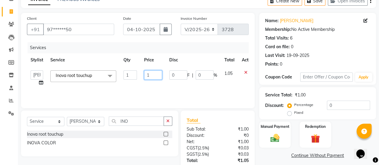
click at [153, 75] on input "1" at bounding box center [153, 74] width 18 height 9
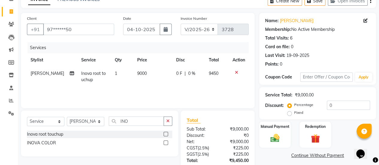
click at [182, 83] on td "0 F | 0 %" at bounding box center [189, 77] width 32 height 20
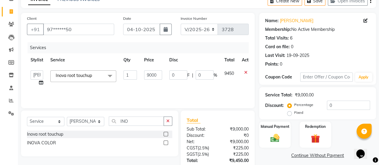
scroll to position [74, 0]
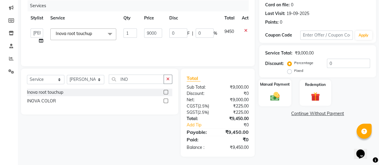
click at [269, 103] on div "Manual Payment" at bounding box center [275, 92] width 33 height 27
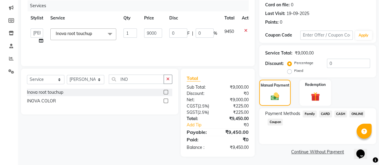
click at [357, 114] on span "ONLINE" at bounding box center [357, 114] width 16 height 7
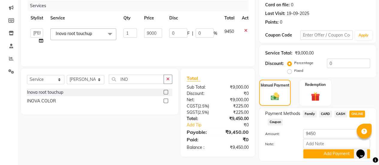
click at [323, 114] on span "CARD" at bounding box center [325, 114] width 13 height 7
click at [320, 152] on button "Add Payment" at bounding box center [336, 153] width 67 height 9
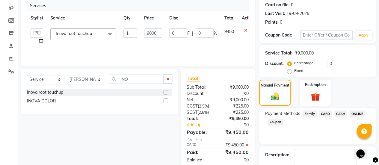
scroll to position [107, 0]
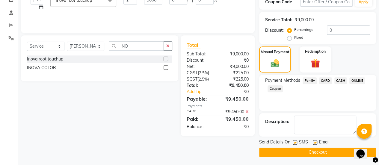
click at [315, 140] on label at bounding box center [315, 142] width 4 height 4
click at [315, 141] on input "checkbox" at bounding box center [315, 143] width 4 height 4
click at [315, 155] on button "Checkout" at bounding box center [317, 152] width 117 height 9
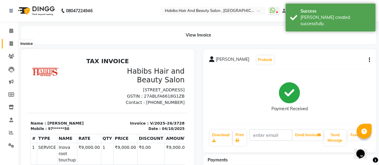
click at [11, 43] on icon at bounding box center [11, 43] width 3 height 4
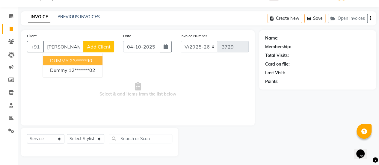
click at [59, 59] on span "DUMMY" at bounding box center [59, 61] width 19 height 6
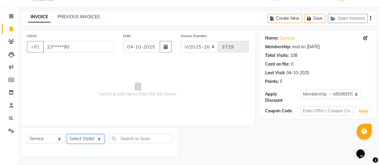
click at [91, 141] on select "Select Stylist [PERSON_NAME] [PERSON_NAME] Manager [PERSON_NAME] MUSARIK [PERSO…" at bounding box center [85, 138] width 37 height 9
click at [67, 134] on select "Select Stylist [PERSON_NAME] [PERSON_NAME] Manager [PERSON_NAME] MUSARIK [PERSO…" at bounding box center [85, 138] width 37 height 9
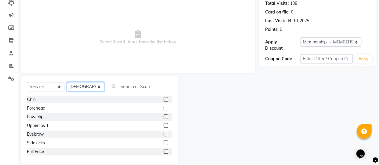
scroll to position [75, 0]
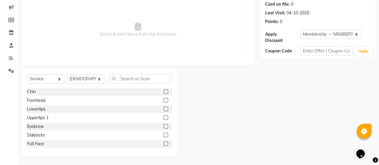
click at [164, 125] on label at bounding box center [166, 126] width 4 height 4
click at [164, 125] on input "checkbox" at bounding box center [166, 127] width 4 height 4
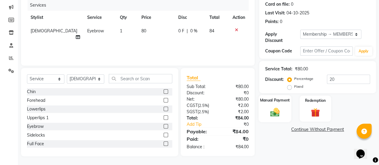
click at [269, 116] on img at bounding box center [274, 112] width 15 height 11
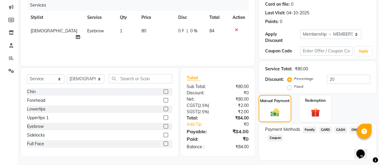
scroll to position [90, 0]
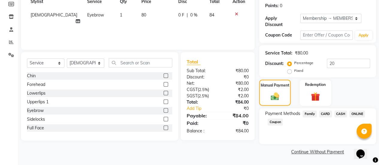
click at [359, 114] on span "ONLINE" at bounding box center [357, 114] width 16 height 7
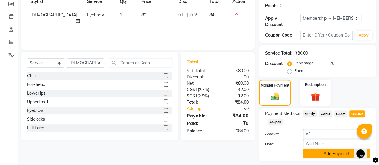
click at [330, 155] on button "Add Payment" at bounding box center [336, 153] width 67 height 9
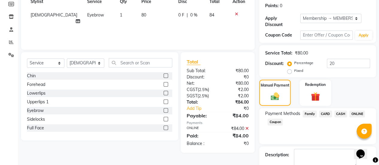
scroll to position [124, 0]
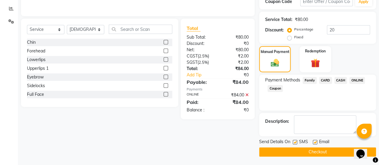
click at [314, 142] on label at bounding box center [315, 142] width 4 height 4
click at [314, 142] on input "checkbox" at bounding box center [315, 143] width 4 height 4
click at [311, 150] on button "Checkout" at bounding box center [317, 151] width 117 height 9
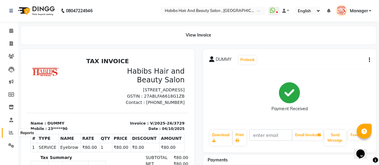
click at [10, 133] on icon at bounding box center [11, 132] width 4 height 4
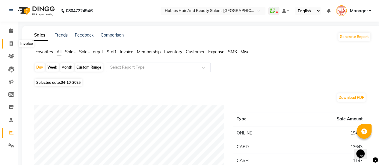
click at [13, 45] on icon at bounding box center [11, 43] width 3 height 4
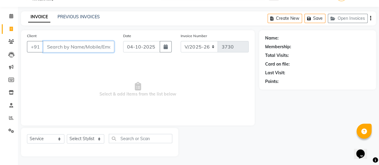
click at [72, 46] on input "Client" at bounding box center [78, 46] width 71 height 11
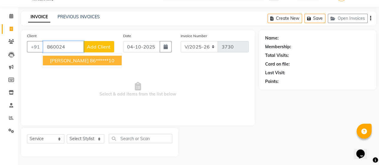
click at [90, 58] on ngb-highlight "86******10" at bounding box center [102, 61] width 25 height 6
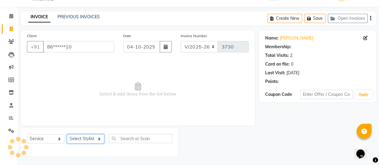
click at [93, 141] on select "Select Stylist [PERSON_NAME] [PERSON_NAME] Manager [PERSON_NAME] MUSARIK [PERSO…" at bounding box center [85, 138] width 37 height 9
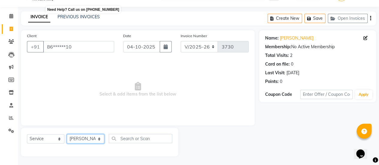
click at [67, 134] on select "Select Stylist [PERSON_NAME] [PERSON_NAME] Manager [PERSON_NAME] MUSARIK [PERSO…" at bounding box center [85, 138] width 37 height 9
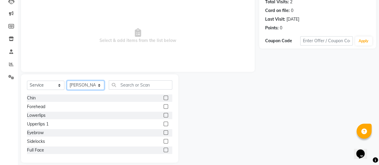
scroll to position [69, 0]
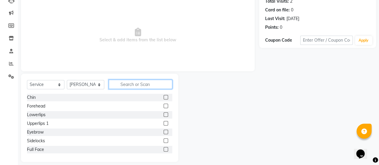
click at [150, 85] on input "text" at bounding box center [141, 84] width 64 height 9
click at [164, 130] on label at bounding box center [166, 132] width 4 height 4
click at [164, 130] on input "checkbox" at bounding box center [166, 132] width 4 height 4
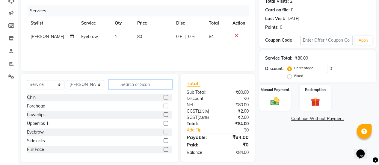
click at [143, 84] on input "text" at bounding box center [141, 84] width 64 height 9
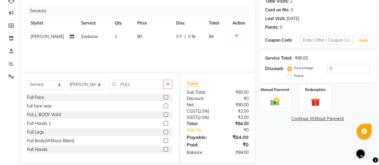
click at [164, 122] on label at bounding box center [166, 123] width 4 height 4
click at [164, 122] on input "checkbox" at bounding box center [166, 124] width 4 height 4
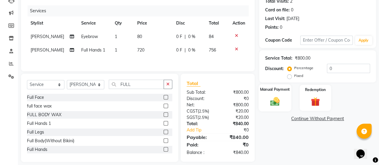
click at [265, 106] on div "Manual Payment" at bounding box center [275, 97] width 33 height 27
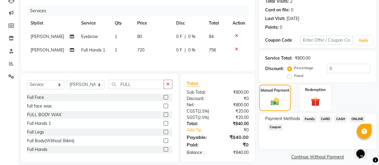
scroll to position [76, 0]
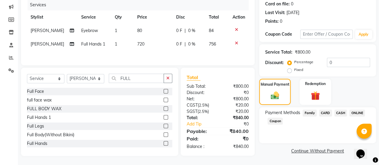
click at [355, 112] on span "ONLINE" at bounding box center [357, 113] width 16 height 7
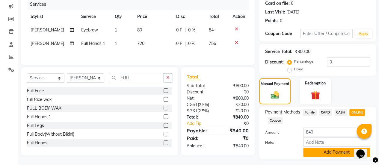
click at [323, 153] on button "Add Payment" at bounding box center [336, 152] width 67 height 9
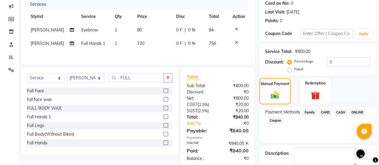
scroll to position [107, 0]
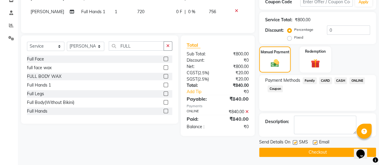
click at [315, 143] on label at bounding box center [315, 142] width 4 height 4
click at [315, 143] on input "checkbox" at bounding box center [315, 143] width 4 height 4
click at [291, 151] on button "Checkout" at bounding box center [317, 152] width 117 height 9
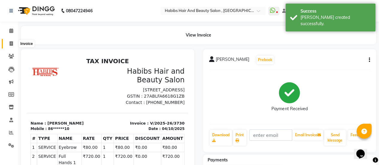
click at [12, 42] on icon at bounding box center [11, 43] width 3 height 4
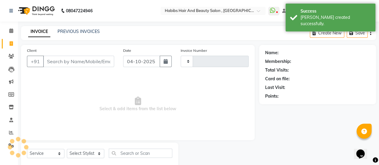
scroll to position [15, 0]
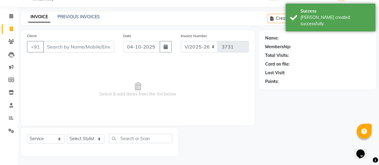
click at [69, 49] on input "Client" at bounding box center [78, 46] width 71 height 11
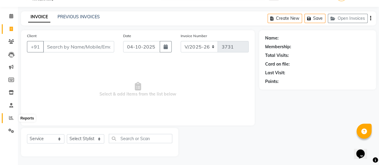
click at [13, 118] on span at bounding box center [11, 118] width 10 height 7
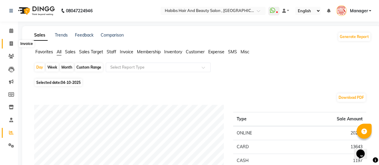
click at [13, 45] on icon at bounding box center [11, 43] width 3 height 4
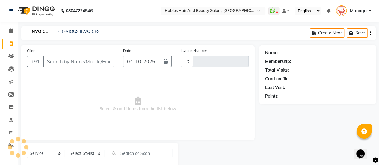
scroll to position [15, 0]
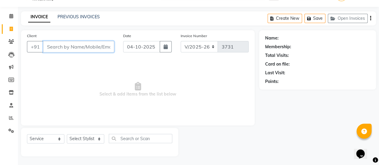
click at [69, 46] on input "Client" at bounding box center [78, 46] width 71 height 11
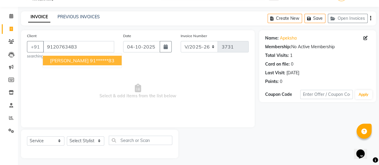
click at [70, 61] on span "[PERSON_NAME]" at bounding box center [69, 61] width 39 height 6
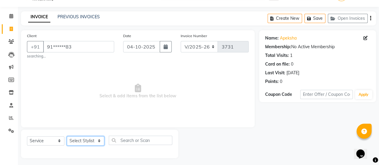
click at [79, 141] on select "Select Stylist [PERSON_NAME] [PERSON_NAME] Manager [PERSON_NAME] MUSARIK [PERSO…" at bounding box center [85, 140] width 37 height 9
click at [67, 136] on select "Select Stylist [PERSON_NAME] [PERSON_NAME] Manager [PERSON_NAME] MUSARIK [PERSO…" at bounding box center [85, 140] width 37 height 9
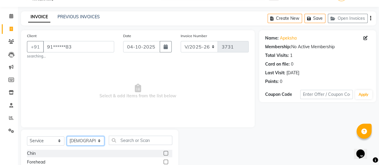
scroll to position [76, 0]
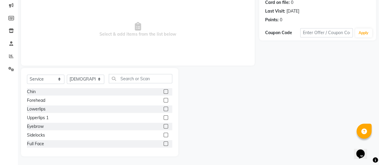
click at [164, 125] on label at bounding box center [166, 126] width 4 height 4
click at [164, 125] on input "checkbox" at bounding box center [166, 127] width 4 height 4
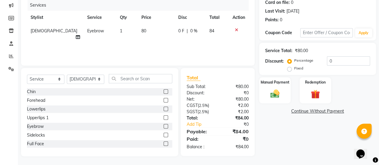
click at [164, 118] on label at bounding box center [166, 117] width 4 height 4
click at [164, 118] on input "checkbox" at bounding box center [166, 118] width 4 height 4
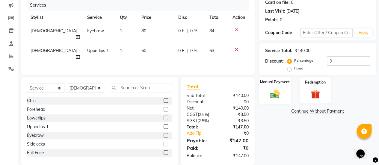
click at [269, 100] on div "Manual Payment" at bounding box center [275, 90] width 33 height 27
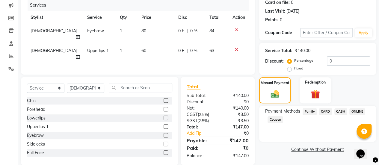
click at [355, 111] on span "ONLINE" at bounding box center [357, 111] width 16 height 7
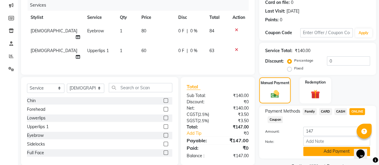
click at [323, 151] on button "Add Payment" at bounding box center [336, 151] width 67 height 9
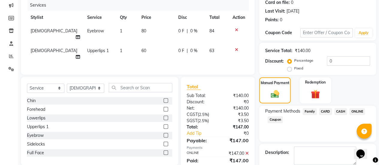
scroll to position [107, 0]
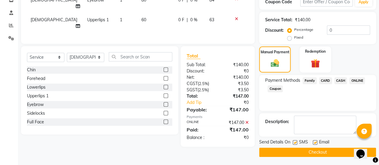
click at [314, 142] on label at bounding box center [315, 142] width 4 height 4
click at [314, 142] on input "checkbox" at bounding box center [315, 143] width 4 height 4
click at [311, 148] on button "Checkout" at bounding box center [317, 152] width 117 height 9
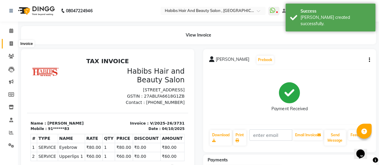
click at [13, 43] on span at bounding box center [11, 43] width 10 height 7
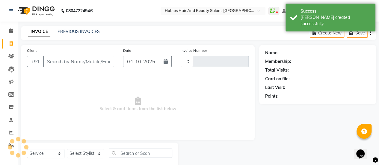
scroll to position [15, 0]
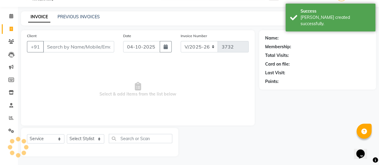
click at [65, 45] on input "Client" at bounding box center [78, 46] width 71 height 11
